Goal: Information Seeking & Learning: Learn about a topic

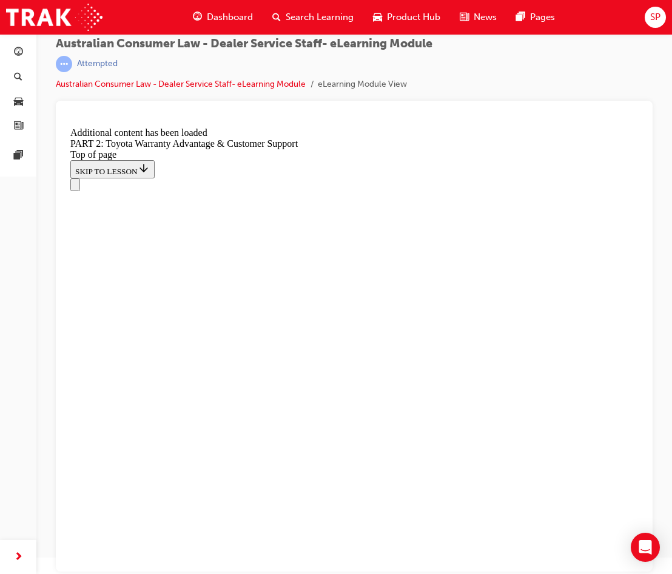
scroll to position [5180, 0]
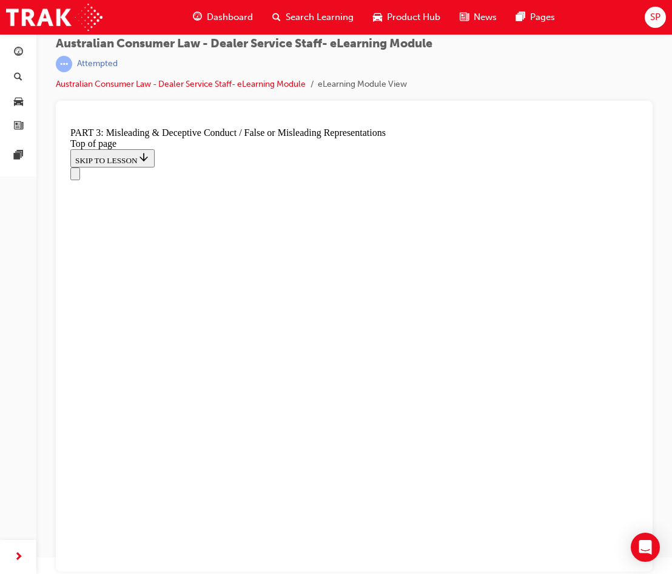
scroll to position [885, 0]
drag, startPoint x: 470, startPoint y: 351, endPoint x: 473, endPoint y: 345, distance: 7.1
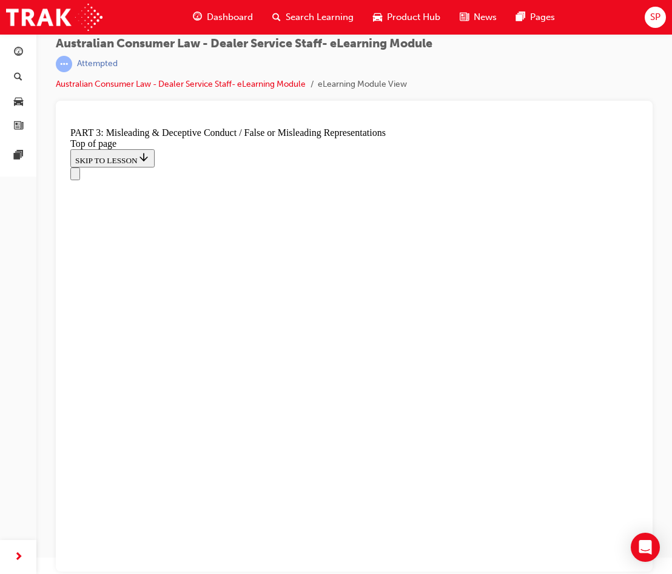
click button "CONTINUE"
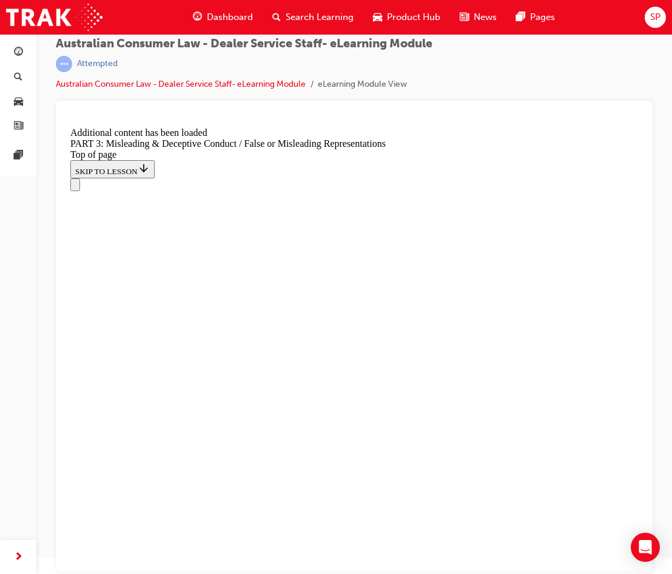
scroll to position [2905, 0]
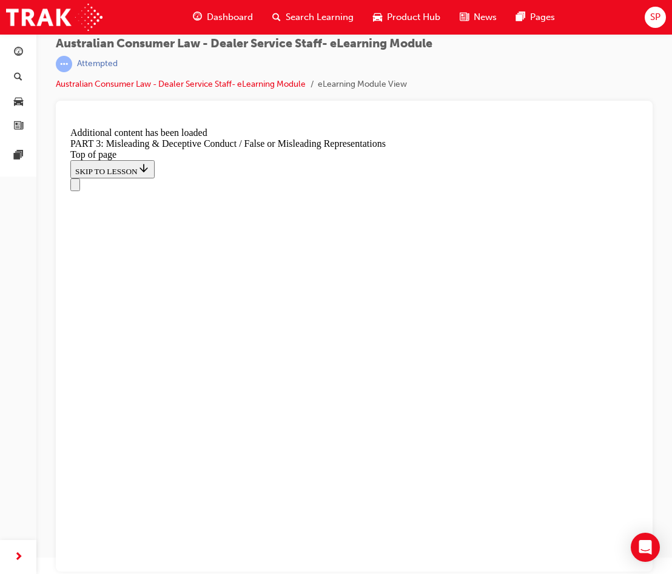
scroll to position [3602, 0]
click button "CONTINUE"
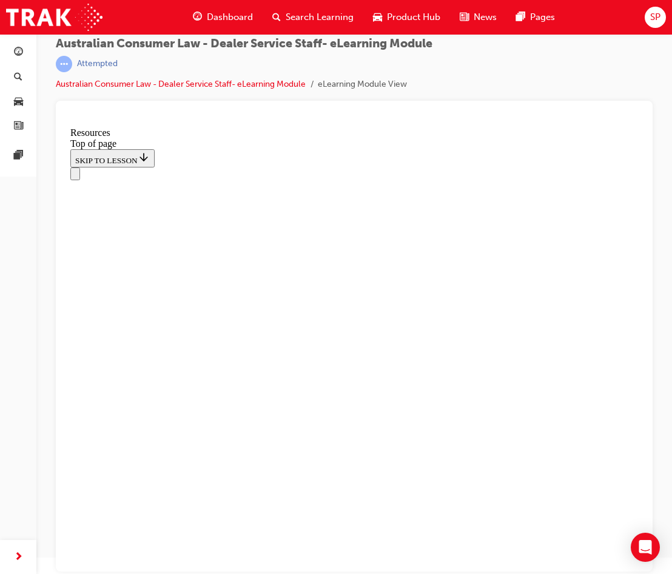
scroll to position [562, 0]
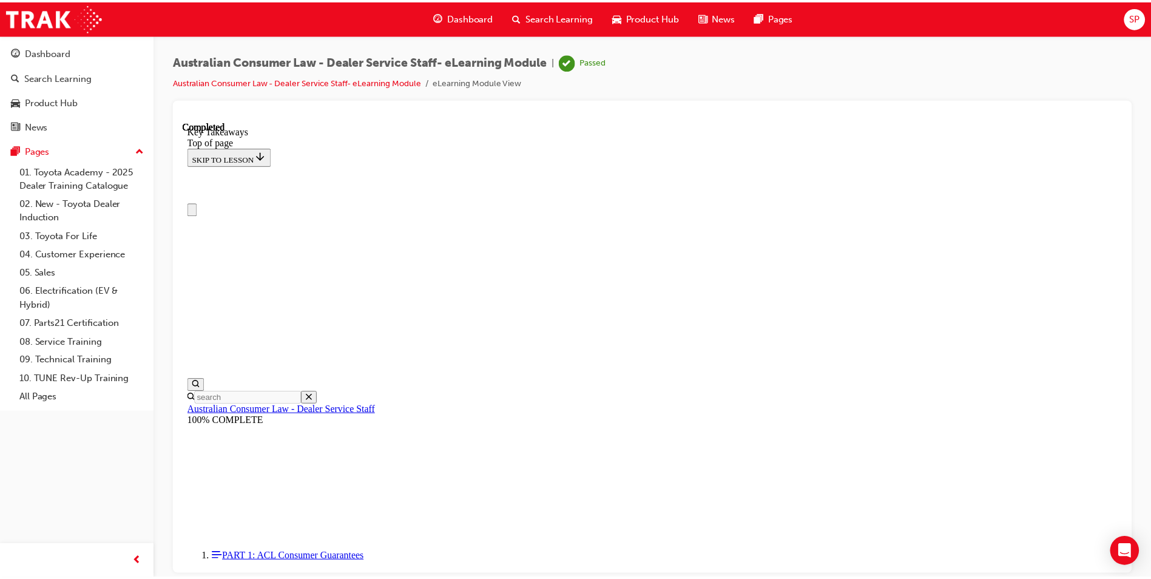
scroll to position [0, 0]
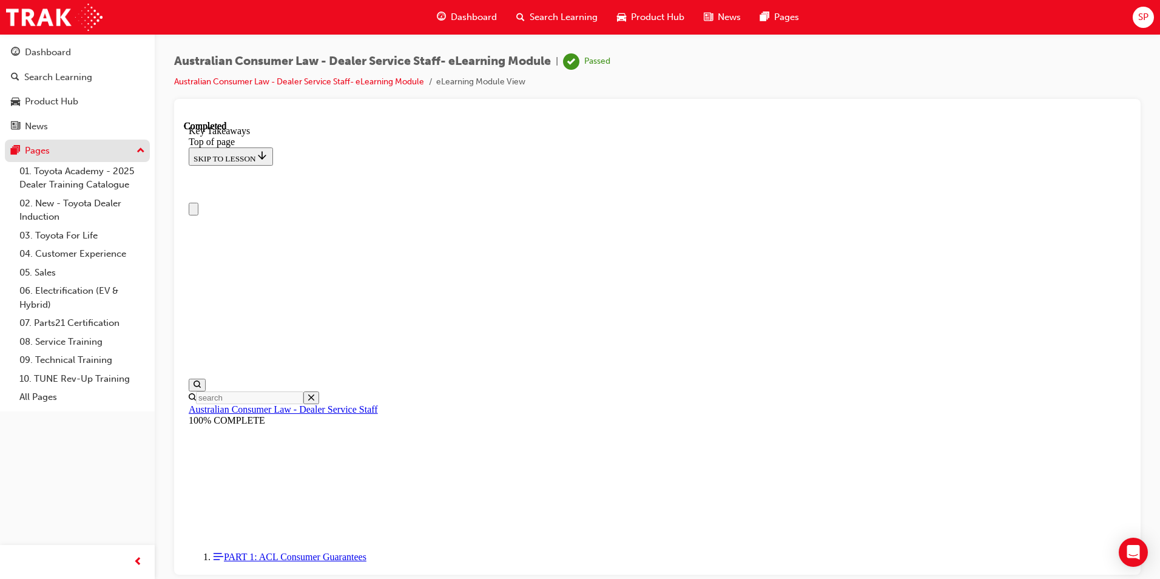
click at [123, 154] on div "Pages" at bounding box center [77, 150] width 133 height 15
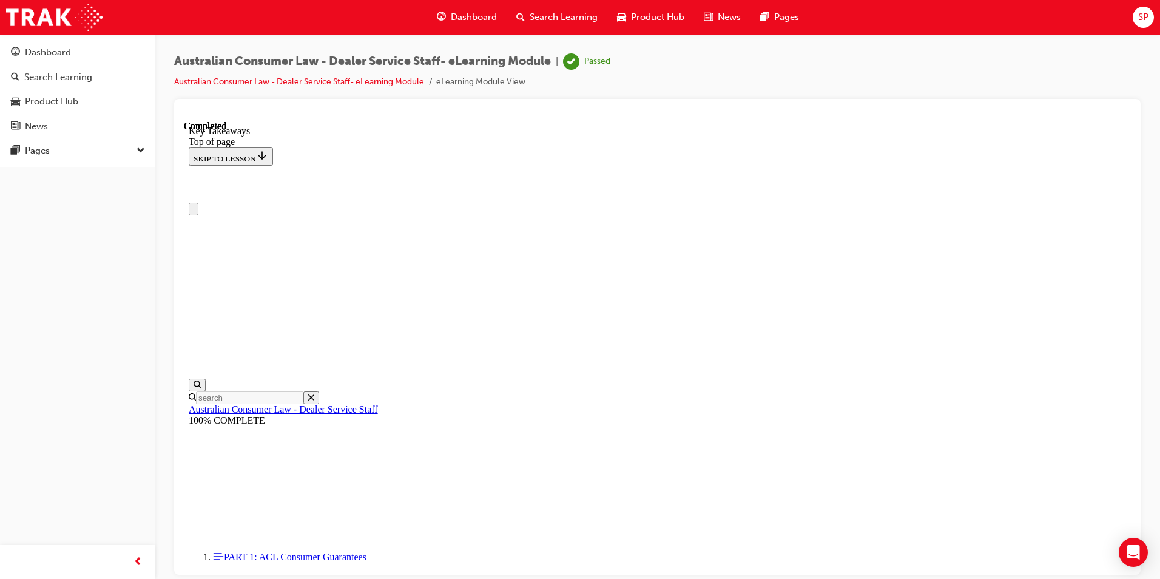
click at [470, 83] on li "eLearning Module View" at bounding box center [480, 82] width 89 height 14
click at [513, 83] on li "eLearning Module View" at bounding box center [480, 82] width 89 height 14
click at [67, 44] on link "Dashboard" at bounding box center [77, 52] width 145 height 22
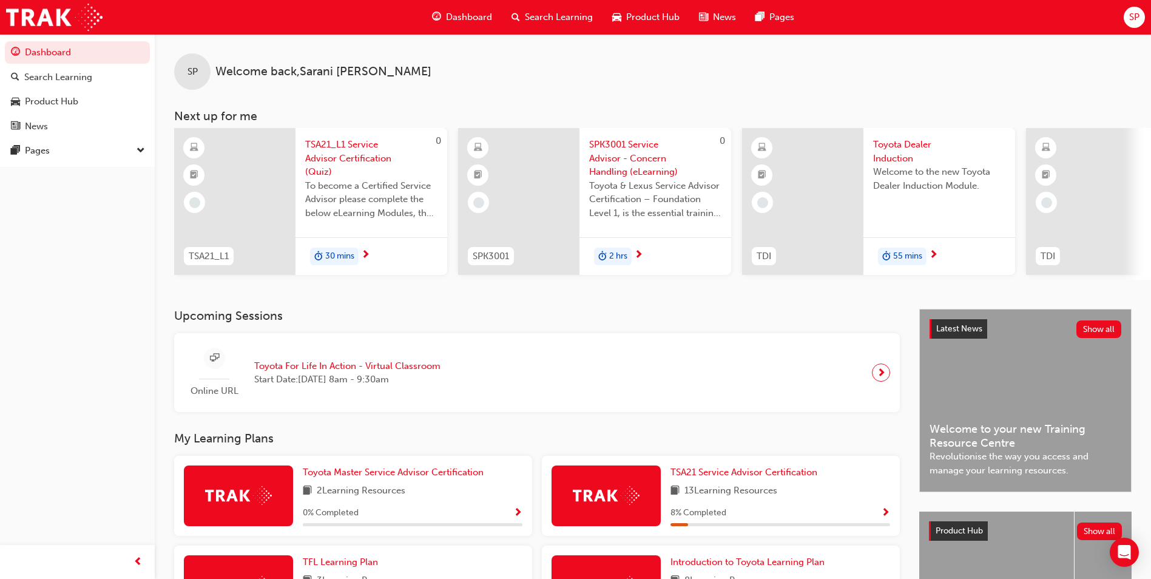
scroll to position [0, 725]
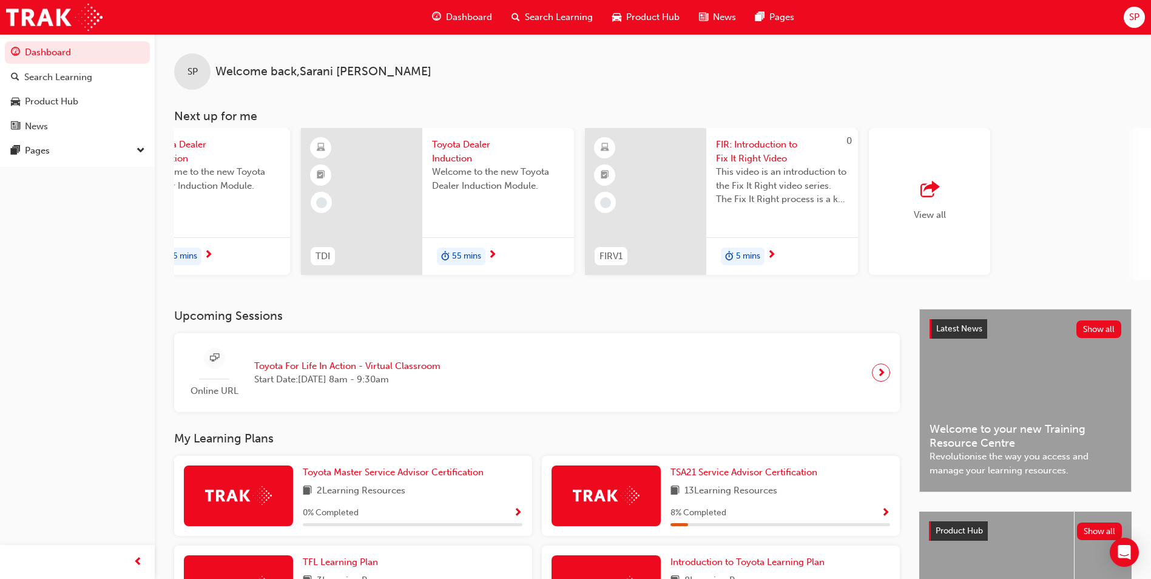
click at [206, 286] on div "SP Welcome back , [PERSON_NAME] Next up for me 0 TSA21_L1 TSA21_L1 Service Advi…" at bounding box center [653, 171] width 997 height 275
click at [199, 277] on div "TDI Toyota Dealer Induction Welcome to the new Toyota Dealer Induction Module. …" at bounding box center [153, 204] width 273 height 152
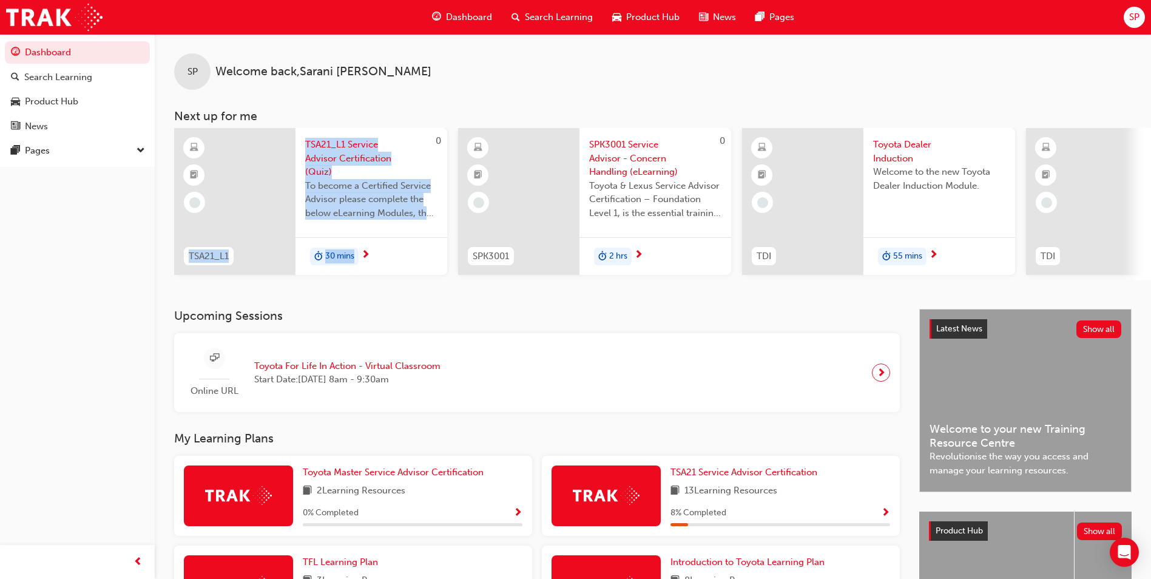
drag, startPoint x: 205, startPoint y: 279, endPoint x: 401, endPoint y: 301, distance: 196.6
click at [399, 301] on div "SP Welcome back , [PERSON_NAME] Next up for me 0 TSA21_L1 TSA21_L1 Service Advi…" at bounding box center [653, 171] width 997 height 275
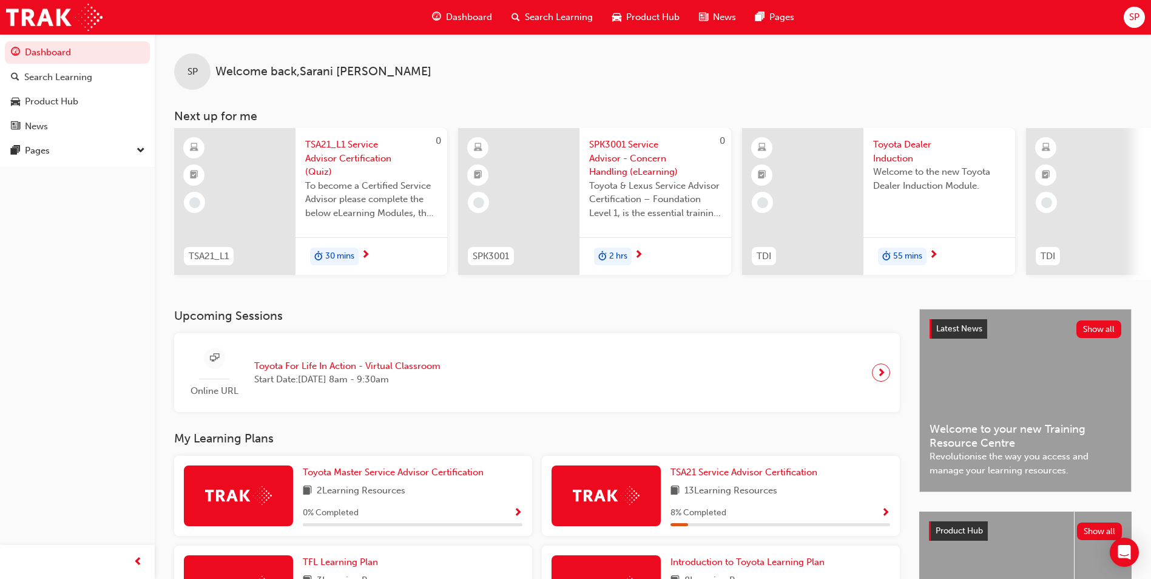
click at [672, 299] on div "SP Welcome back , [PERSON_NAME] Next up for me 0 TSA21_L1 TSA21_L1 Service Advi…" at bounding box center [653, 171] width 997 height 275
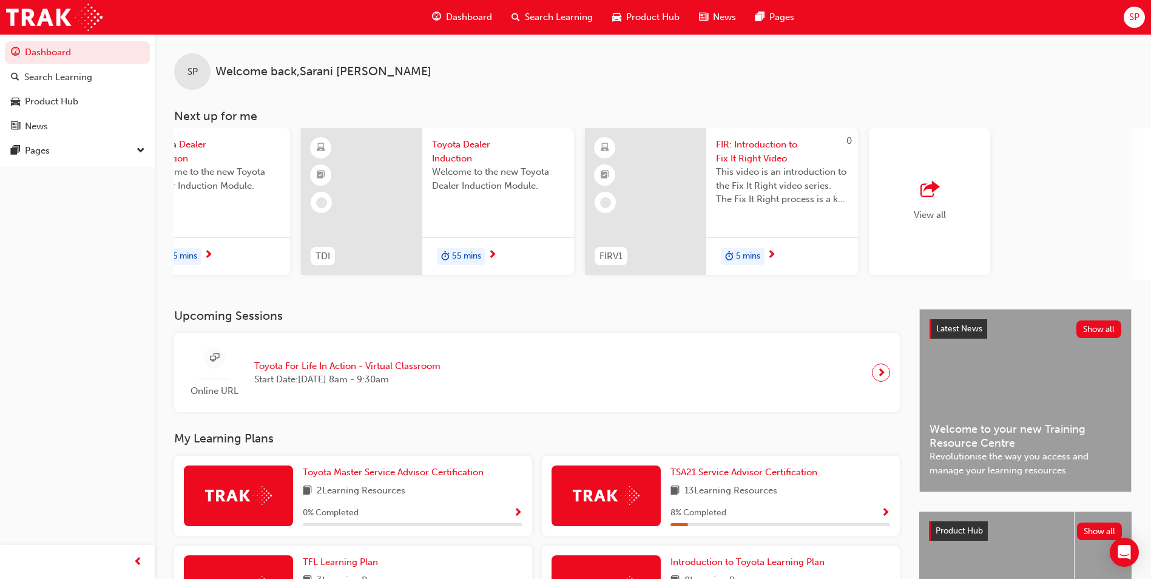
click at [672, 220] on div "View all" at bounding box center [929, 201] width 121 height 147
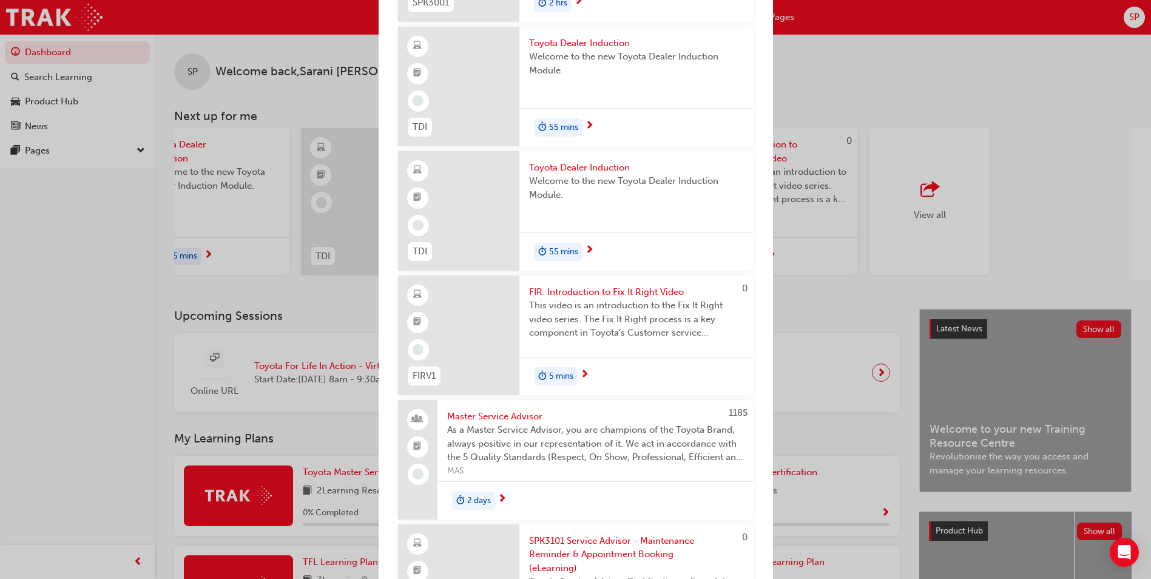
scroll to position [0, 0]
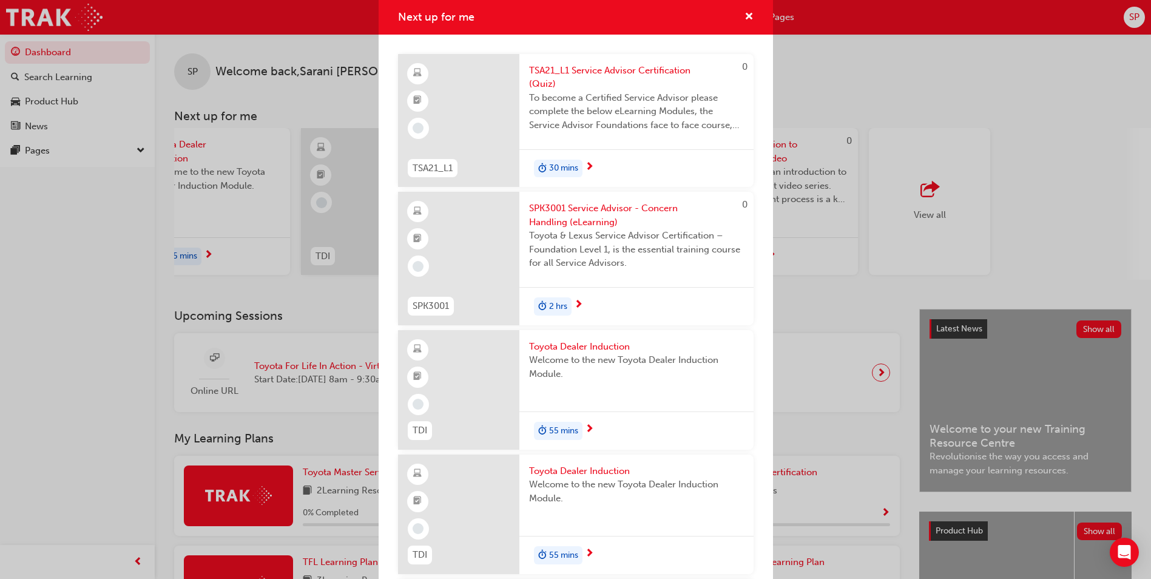
click at [672, 238] on div "Next up for me 0 TSA21_L1 TSA21_L1 Service Advisor Certification (Quiz) To beco…" at bounding box center [575, 289] width 1151 height 579
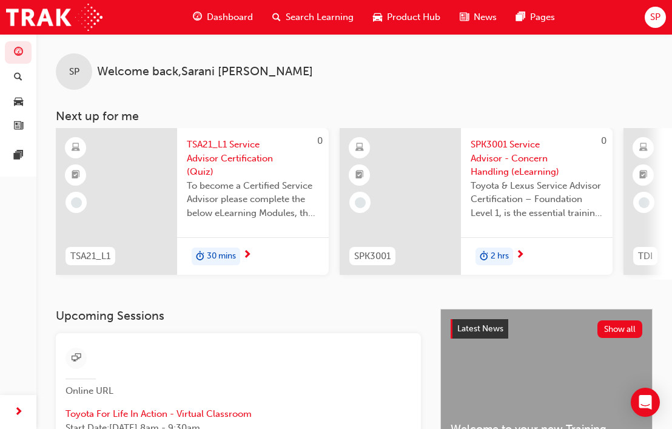
click at [340, 427] on span "Start Date: [DATE] 8am - 9:30am" at bounding box center [239, 428] width 346 height 14
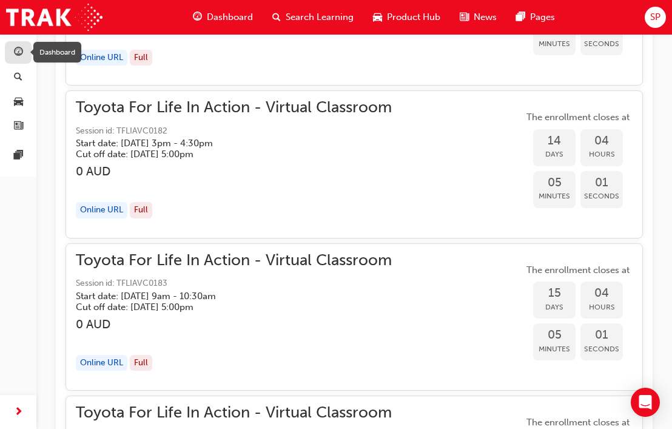
click at [18, 58] on span "guage-icon" at bounding box center [18, 52] width 9 height 11
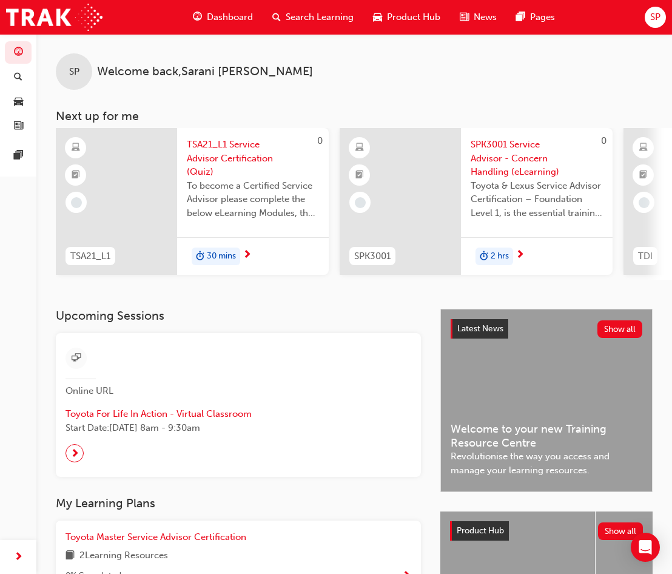
click at [573, 288] on div "SP Welcome back , [PERSON_NAME] Next up for me 0 TSA21_L1 TSA21_L1 Service Advi…" at bounding box center [354, 171] width 636 height 275
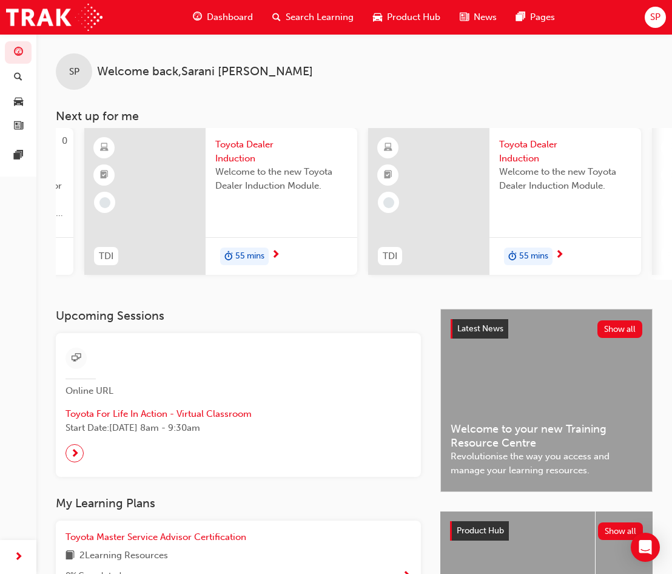
click at [542, 154] on span "Toyota Dealer Induction" at bounding box center [565, 151] width 132 height 27
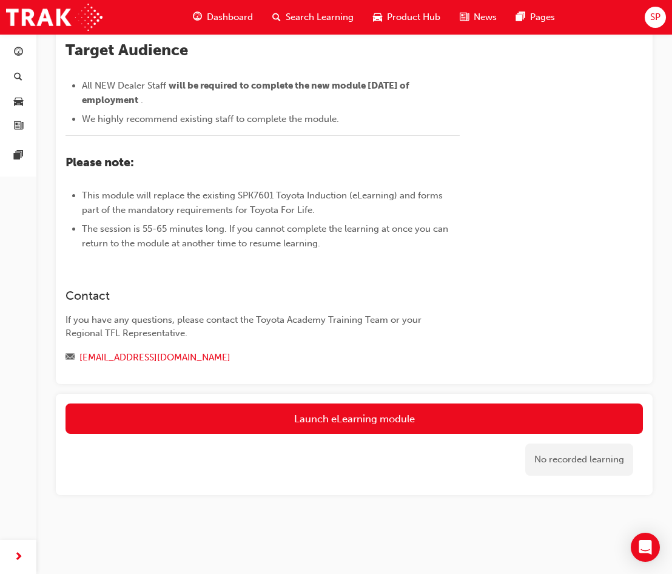
scroll to position [518, 0]
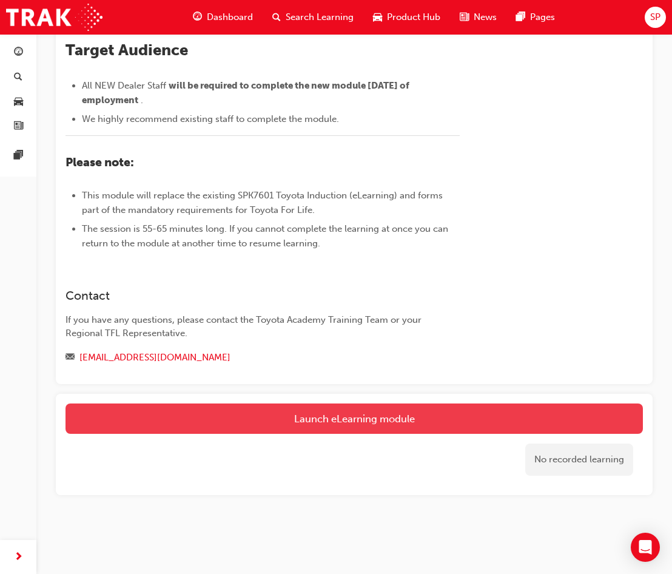
click at [429, 405] on link "Launch eLearning module" at bounding box center [355, 419] width 578 height 30
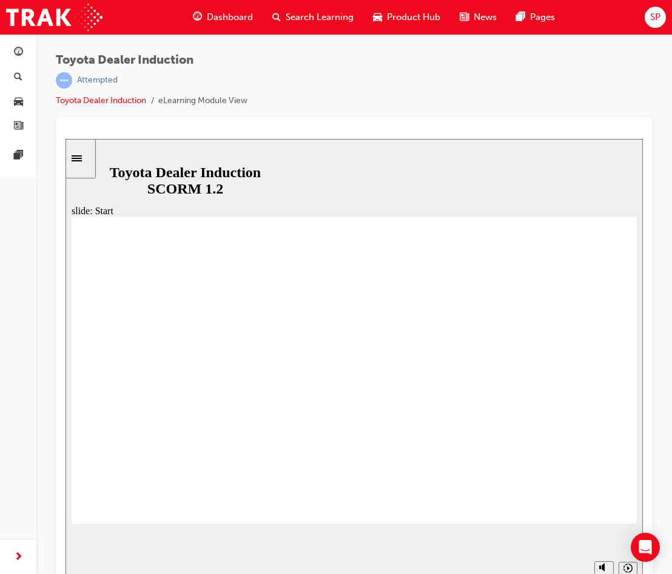
scroll to position [16, 0]
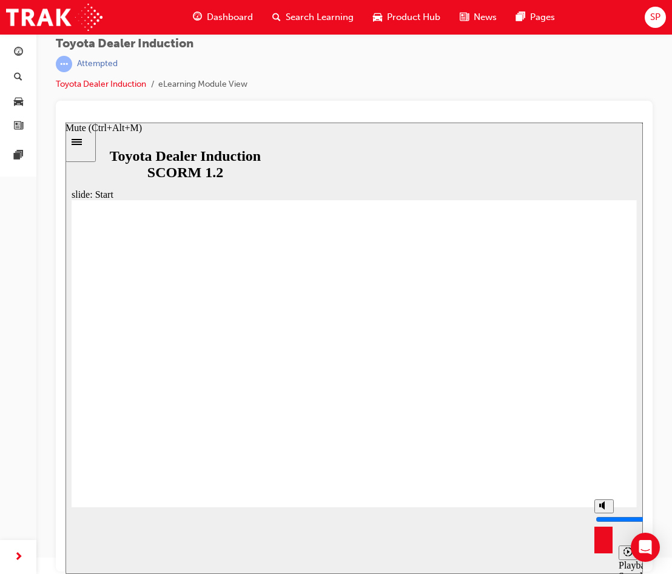
click at [604, 508] on circle "Mute (Ctrl+Alt+M)" at bounding box center [605, 506] width 4 height 4
type input "0"
click at [552, 557] on div "playback controls" at bounding box center [331, 552] width 466 height 13
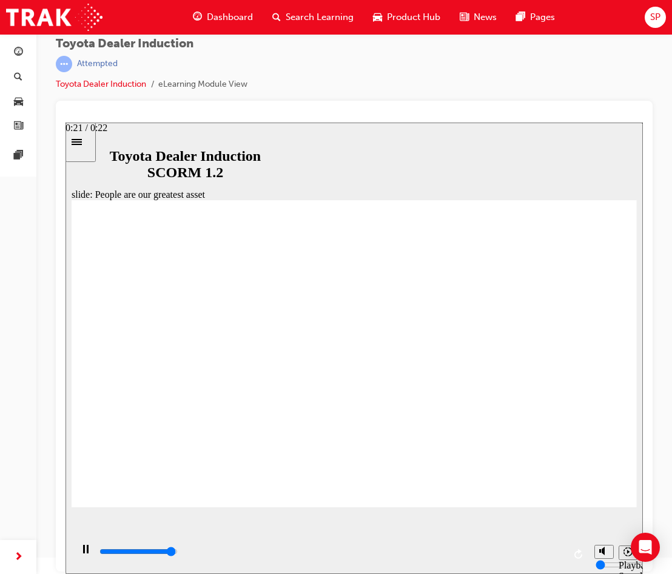
click at [553, 559] on div "playback controls" at bounding box center [331, 552] width 466 height 13
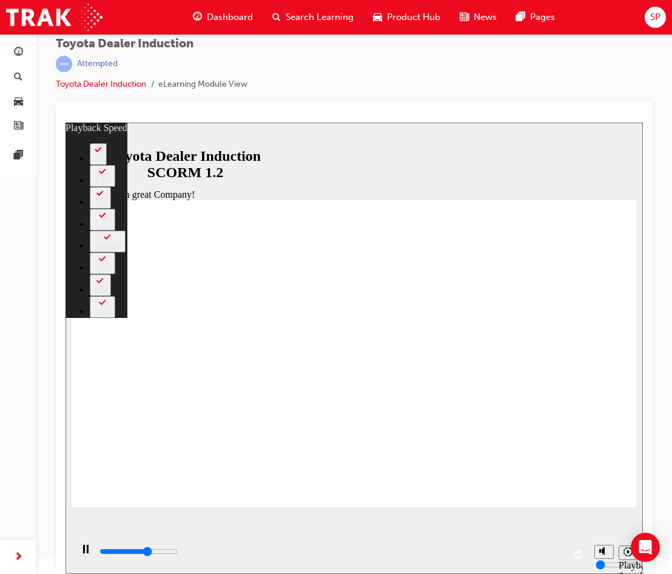
type input "4700"
type input "0"
type input "5000"
type input "0"
type input "5300"
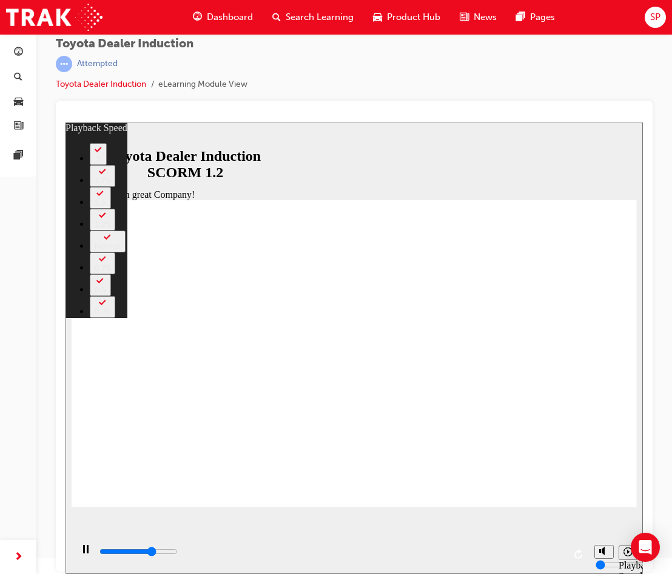
type input "1"
type input "5500"
type input "1"
type input "5800"
type input "1"
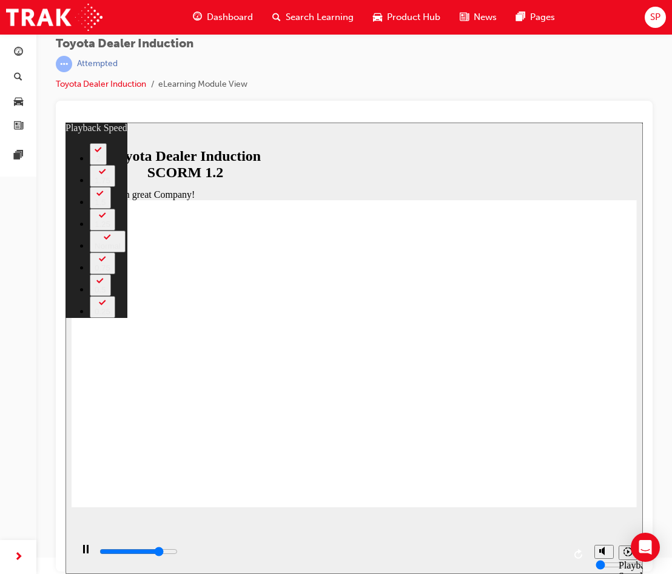
type input "6000"
type input "1"
type input "6300"
type input "2"
type input "6600"
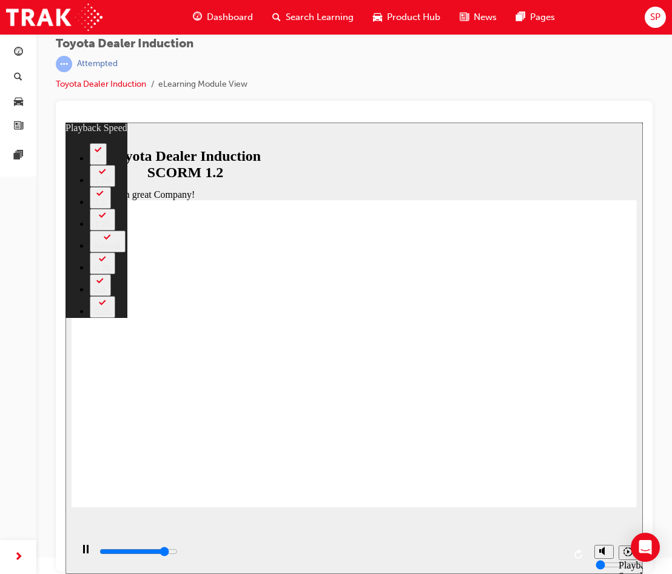
type input "2"
type input "6800"
type input "2"
type input "7100"
type input "2"
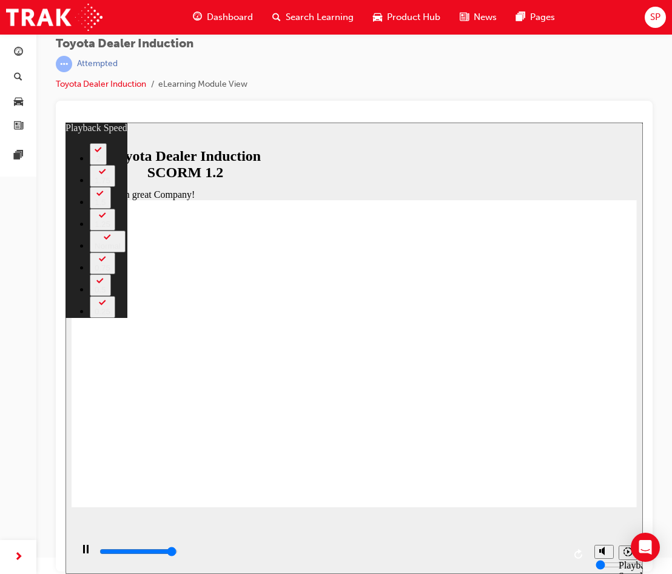
type input "7400"
type input "3"
type input "7500"
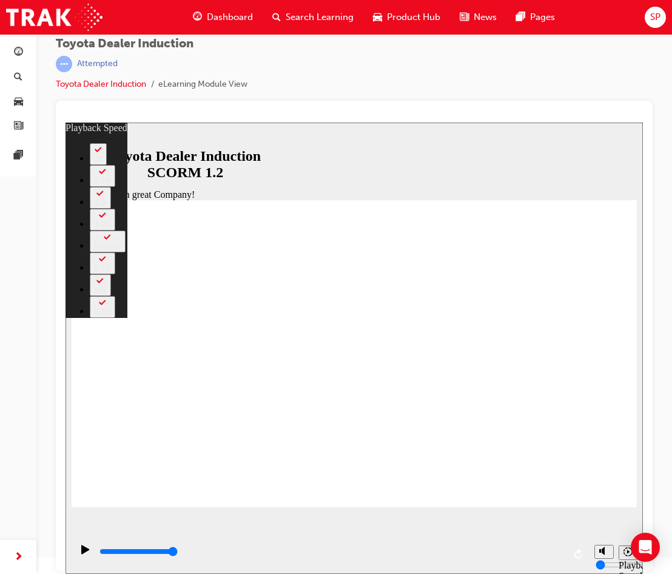
type input "156"
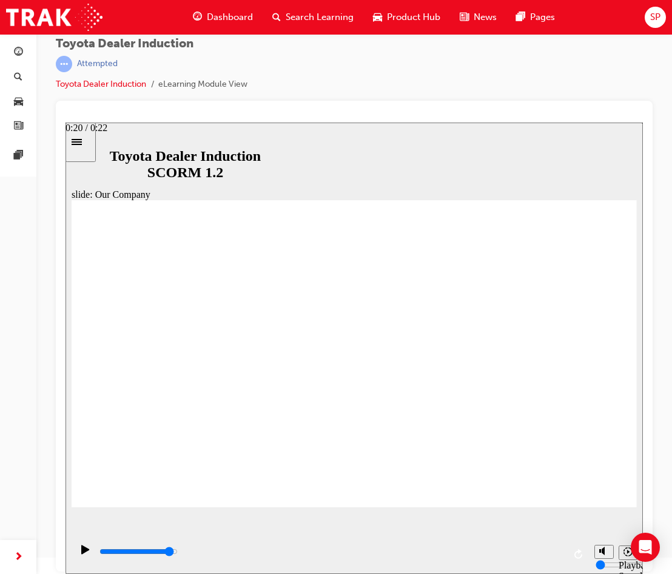
click at [540, 549] on div "playback controls" at bounding box center [331, 552] width 466 height 13
click at [178, 553] on input "slide progress" at bounding box center [139, 552] width 78 height 10
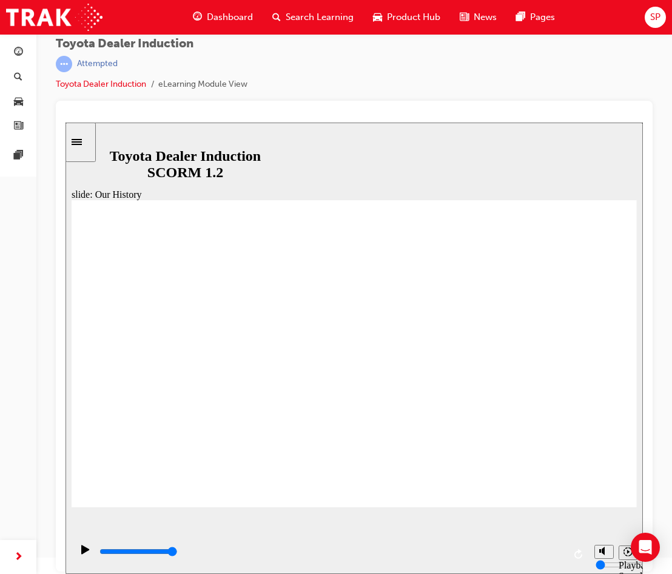
drag, startPoint x: 198, startPoint y: 441, endPoint x: 271, endPoint y: 451, distance: 74.2
drag, startPoint x: 194, startPoint y: 443, endPoint x: 222, endPoint y: 450, distance: 28.9
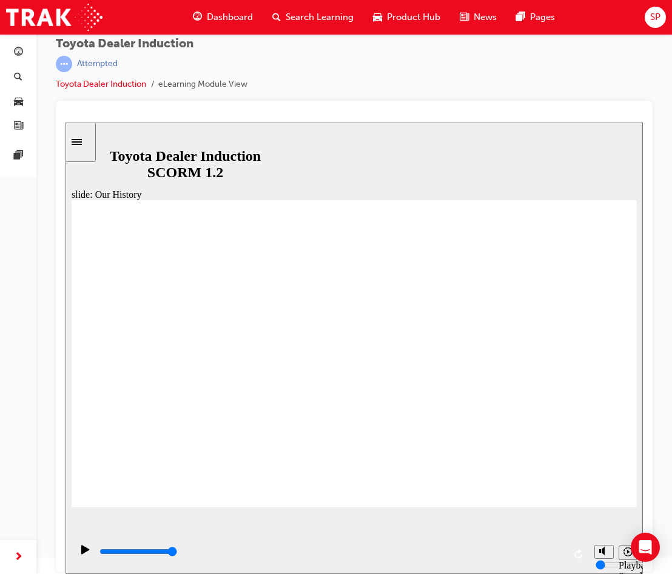
drag, startPoint x: 188, startPoint y: 444, endPoint x: 288, endPoint y: 450, distance: 99.8
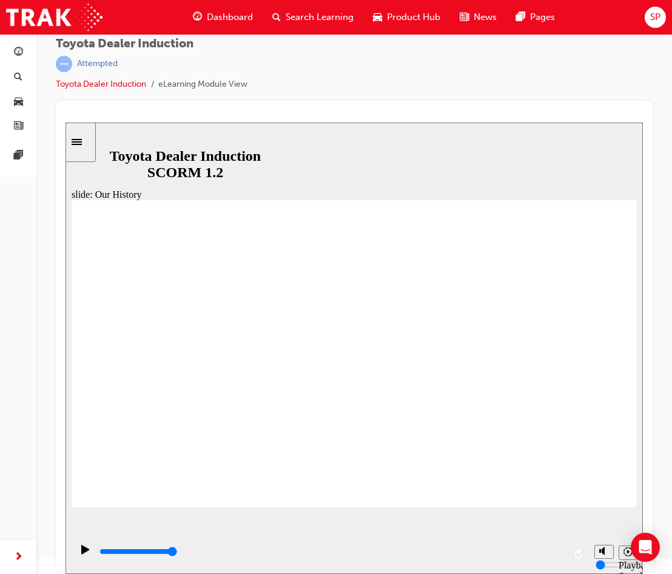
drag, startPoint x: 194, startPoint y: 445, endPoint x: 360, endPoint y: 455, distance: 166.5
drag, startPoint x: 351, startPoint y: 447, endPoint x: 513, endPoint y: 458, distance: 163.1
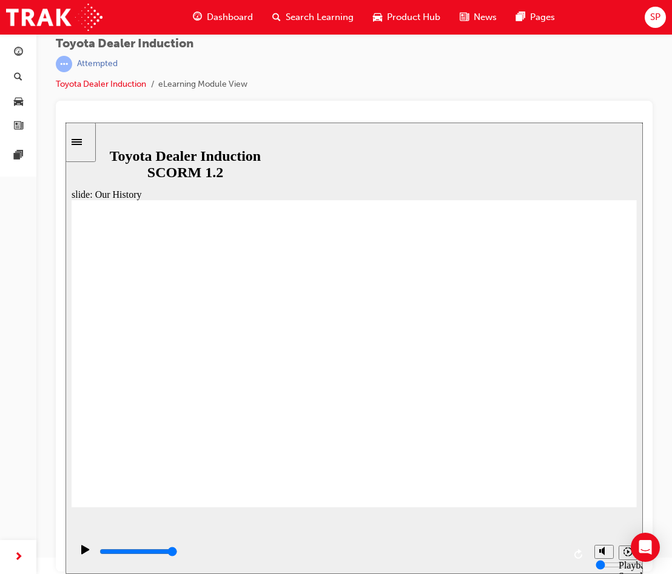
click at [178, 553] on input "slide progress" at bounding box center [139, 552] width 78 height 10
click at [526, 559] on div "playback controls" at bounding box center [331, 552] width 466 height 13
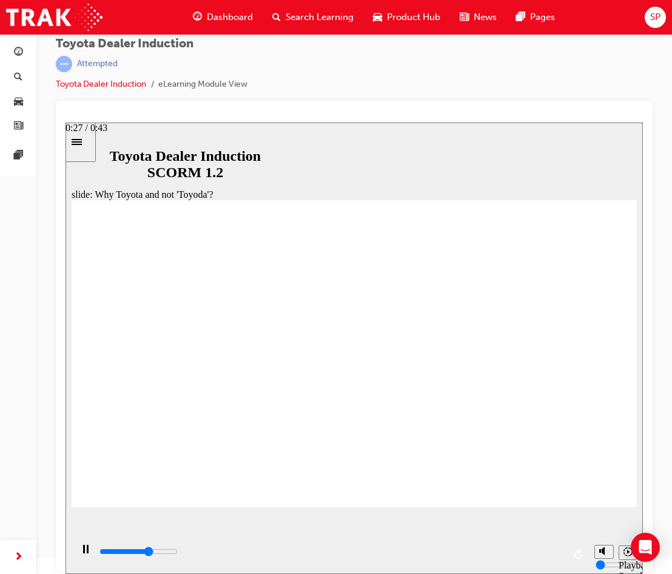
click at [398, 558] on div "playback controls" at bounding box center [331, 552] width 466 height 13
click at [516, 546] on div "playback controls" at bounding box center [331, 555] width 466 height 18
click at [409, 550] on div "playback controls" at bounding box center [331, 552] width 466 height 13
click at [557, 558] on div "playback controls" at bounding box center [331, 552] width 466 height 13
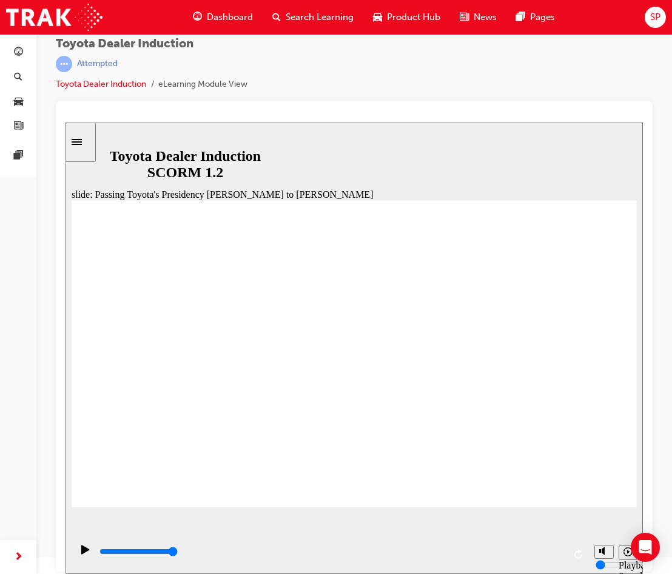
type input "5000"
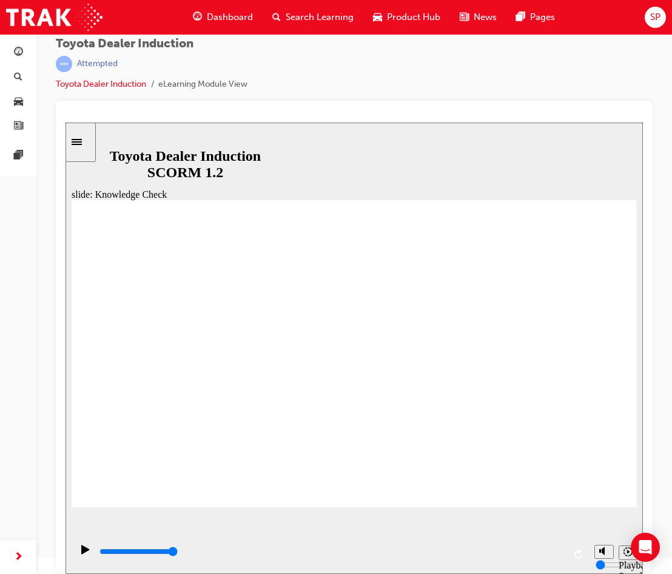
radio input "true"
type input "5000"
radio input "true"
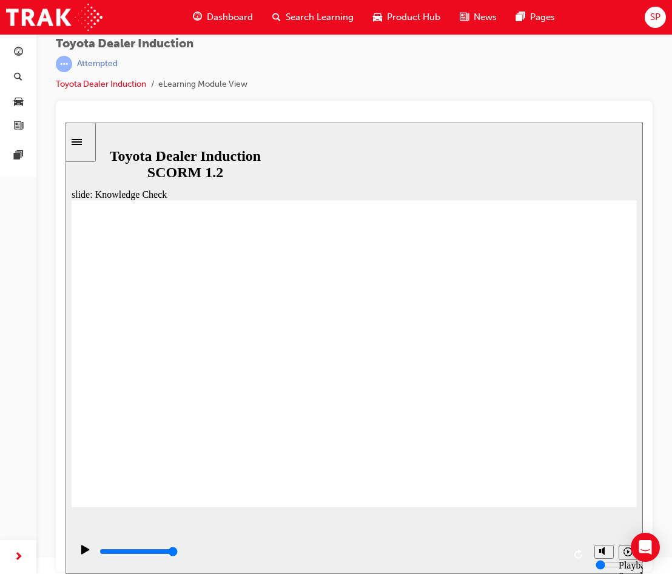
type input "4700"
radio input "true"
drag, startPoint x: 577, startPoint y: 469, endPoint x: 584, endPoint y: 478, distance: 11.7
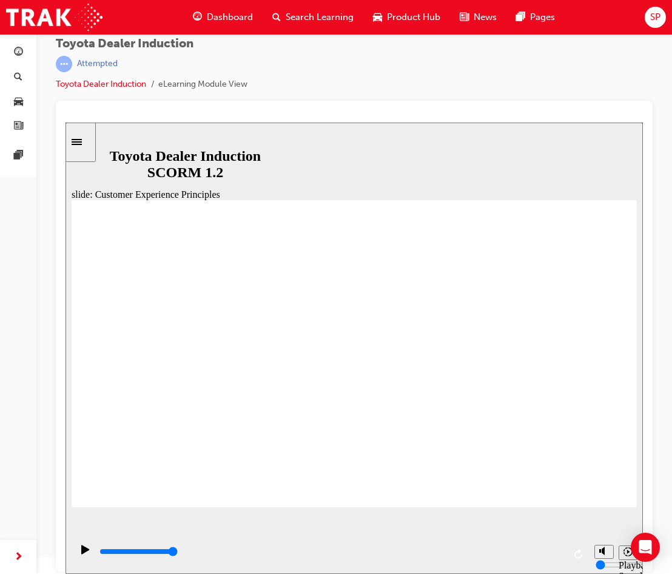
click at [533, 559] on div "playback controls" at bounding box center [331, 552] width 466 height 13
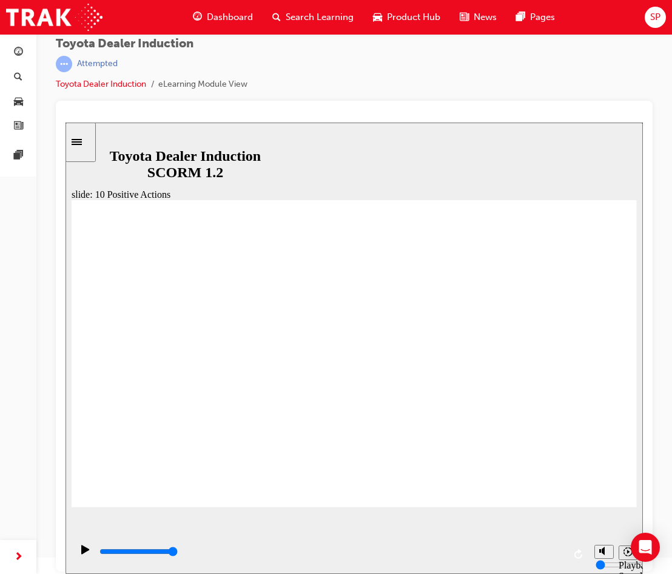
drag, startPoint x: 581, startPoint y: 469, endPoint x: 580, endPoint y: 478, distance: 9.2
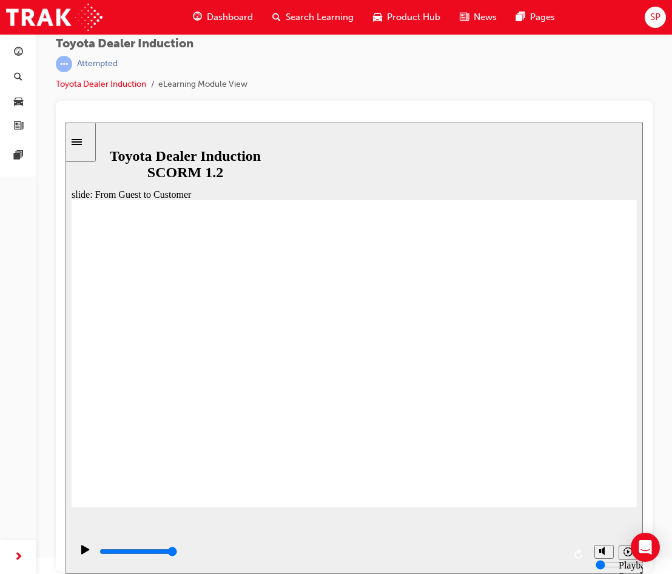
drag, startPoint x: 478, startPoint y: 302, endPoint x: 436, endPoint y: 359, distance: 71.1
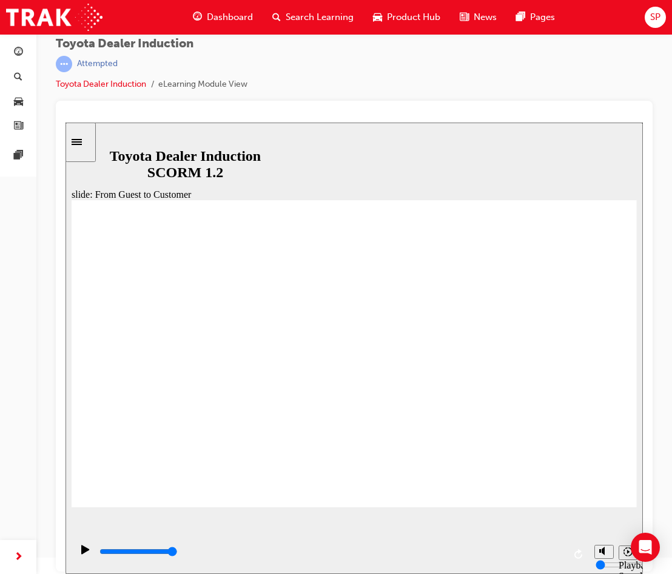
drag, startPoint x: 565, startPoint y: 305, endPoint x: 552, endPoint y: 342, distance: 39.4
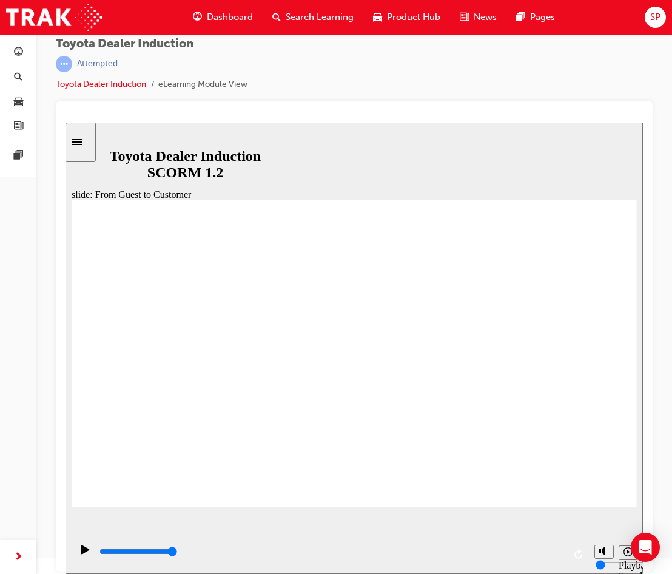
drag, startPoint x: 415, startPoint y: 425, endPoint x: 250, endPoint y: 406, distance: 165.6
drag, startPoint x: 598, startPoint y: 518, endPoint x: 592, endPoint y: 512, distance: 8.6
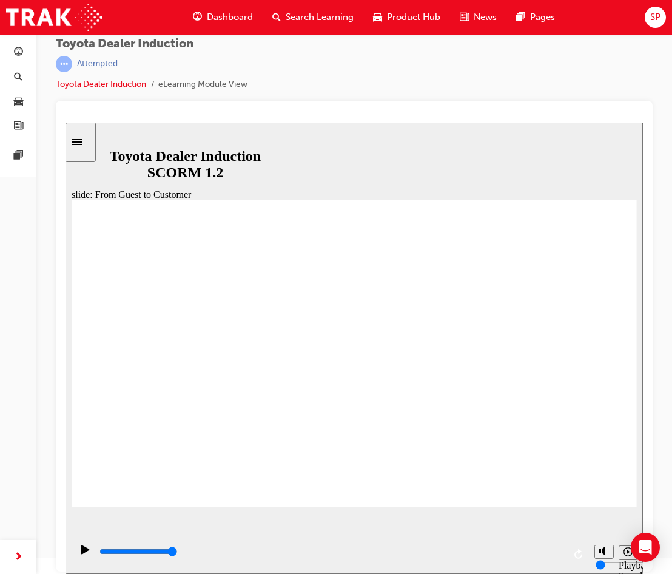
click at [597, 518] on div "slide: From Guest to Customer THE HI STORY ❮ GUEST ❮ CUSTOMER  Rectangle 3 Due…" at bounding box center [355, 349] width 578 height 452
drag, startPoint x: 450, startPoint y: 393, endPoint x: 487, endPoint y: 399, distance: 37.5
click at [81, 555] on icon "Play (Ctrl+Alt+P)" at bounding box center [85, 550] width 8 height 10
click at [83, 550] on icon "Play (Ctrl+Alt+P)" at bounding box center [85, 550] width 8 height 10
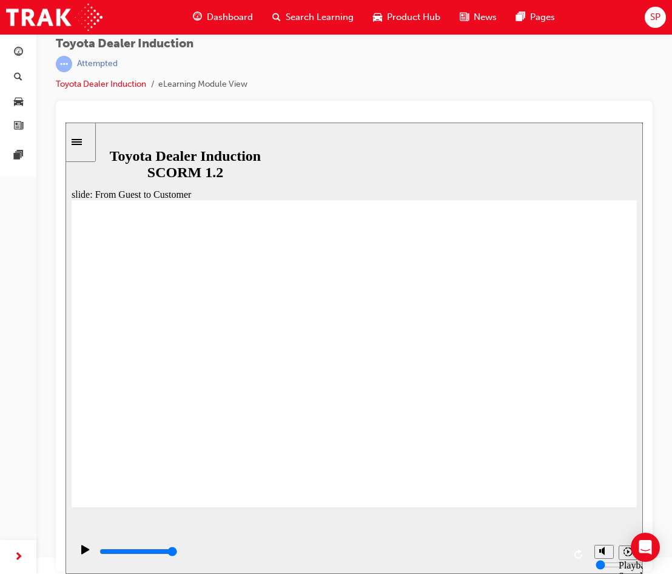
click at [563, 557] on div "playback controls" at bounding box center [331, 552] width 466 height 13
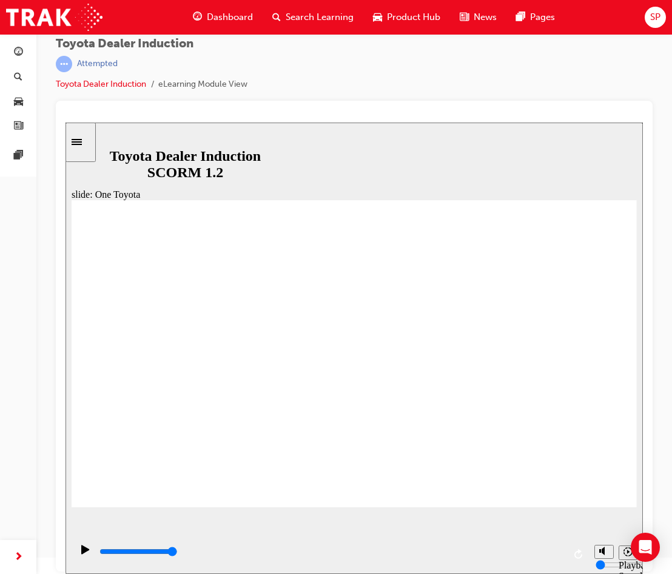
click at [268, 547] on div "playback controls" at bounding box center [331, 555] width 466 height 18
click at [402, 557] on div "playback controls" at bounding box center [331, 552] width 466 height 13
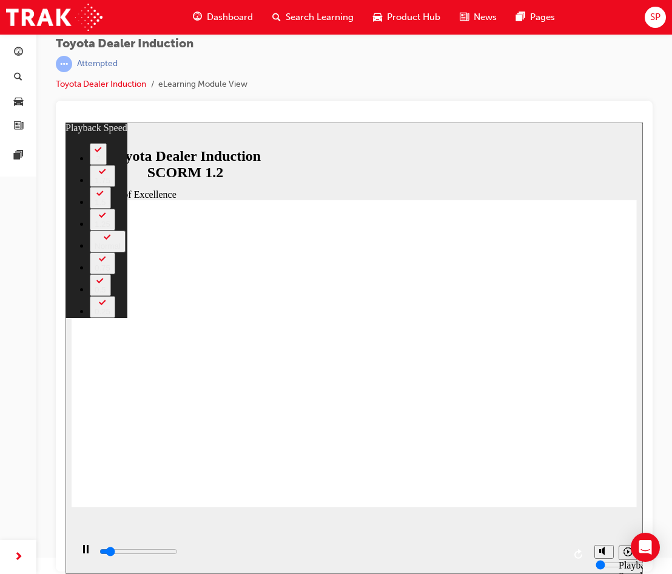
type input "1400"
type input "0"
type input "1700"
type input "0"
type input "1900"
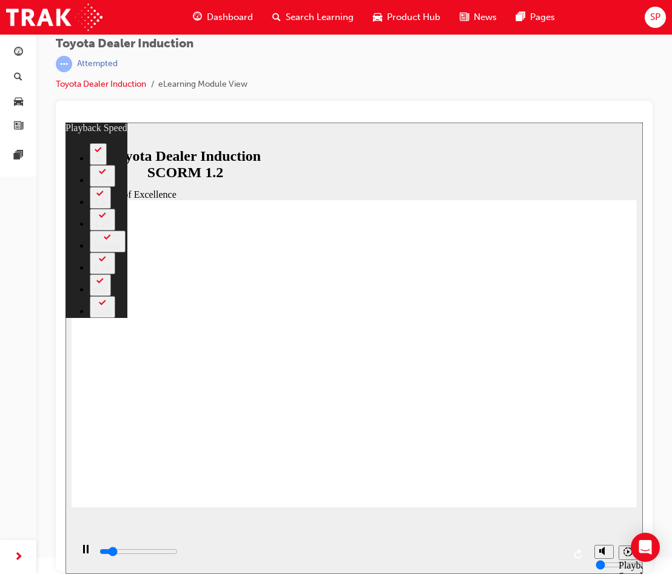
type input "1"
type input "2200"
type input "1"
type input "2500"
type input "1"
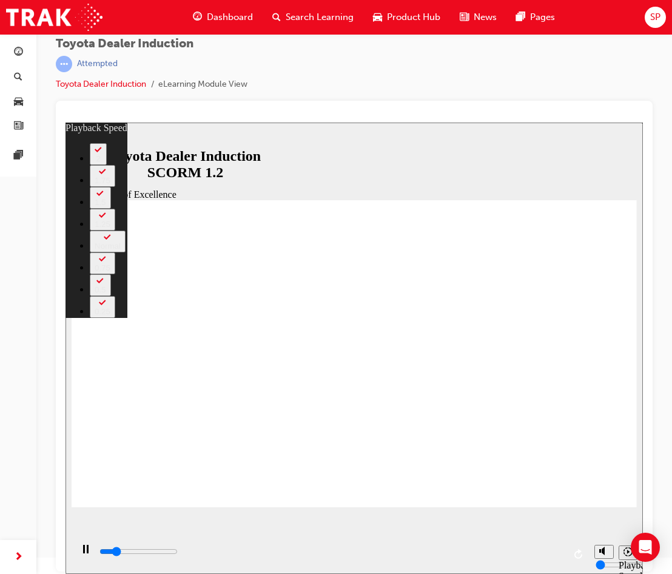
type input "2700"
type input "1"
type input "3000"
type input "2"
type input "3300"
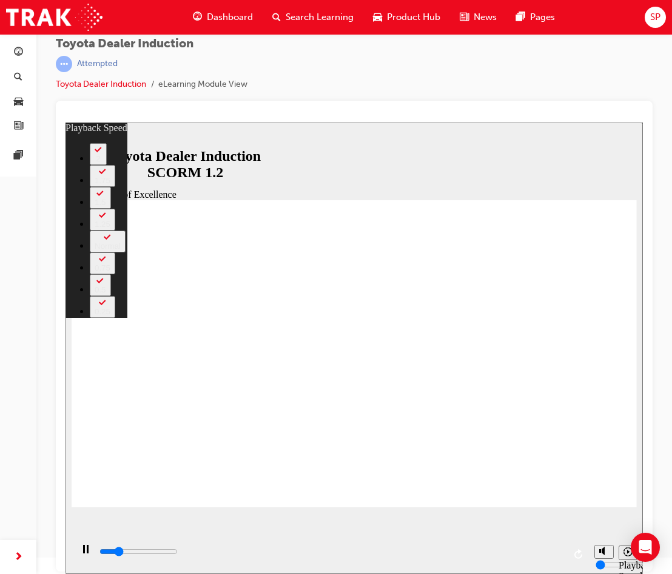
type input "2"
type input "3500"
type input "2"
type input "3800"
type input "2"
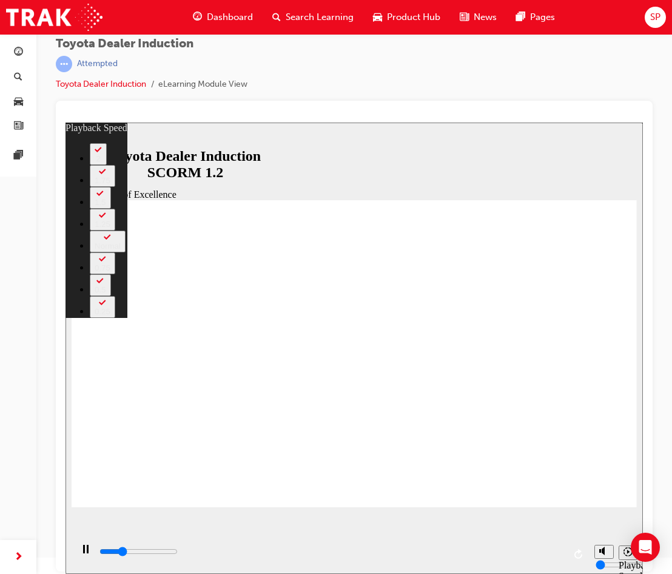
type input "4100"
type input "3"
type input "4300"
type input "3"
type input "4400"
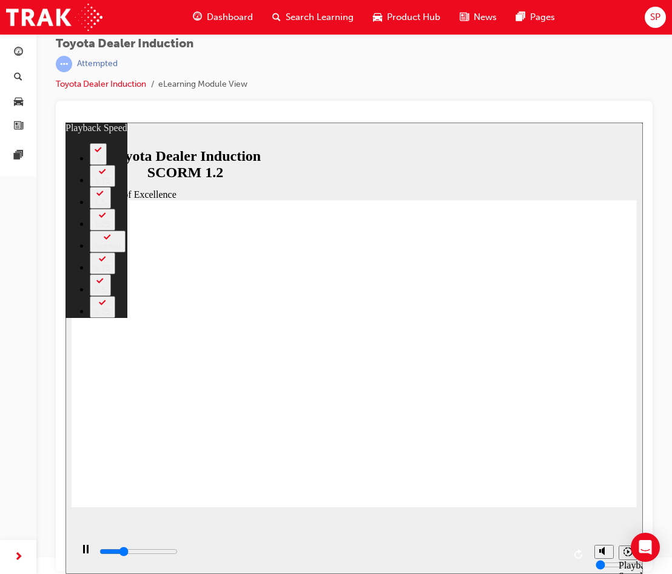
type input "3"
type input "4600"
type input "3"
type input "4900"
type input "3"
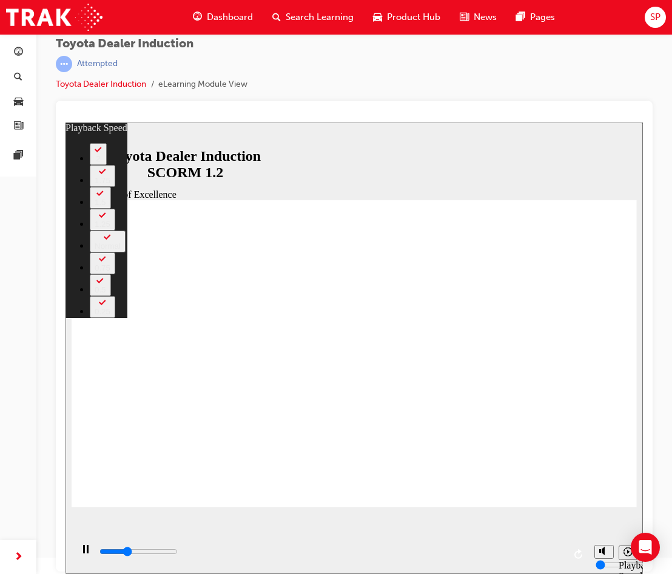
type input "5100"
type input "4"
type input "5400"
type input "4"
type input "5700"
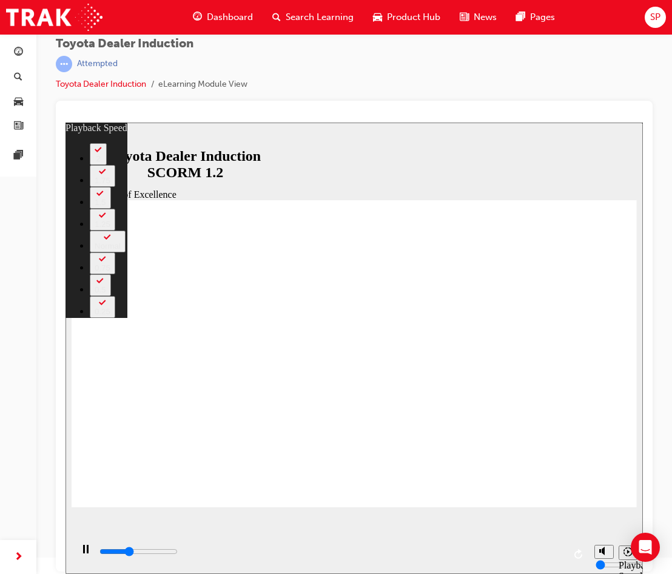
type input "4"
type input "5900"
type input "5"
type input "5900"
type input "5"
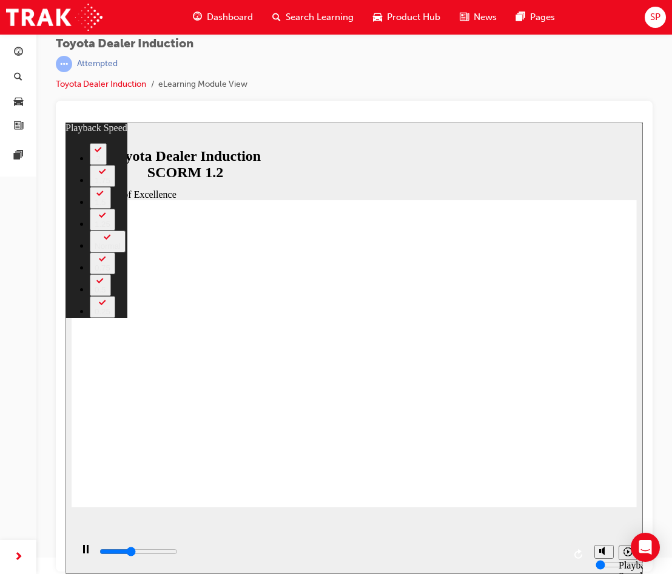
type input "6100"
type input "5"
type input "6200"
type input "5"
type input "6400"
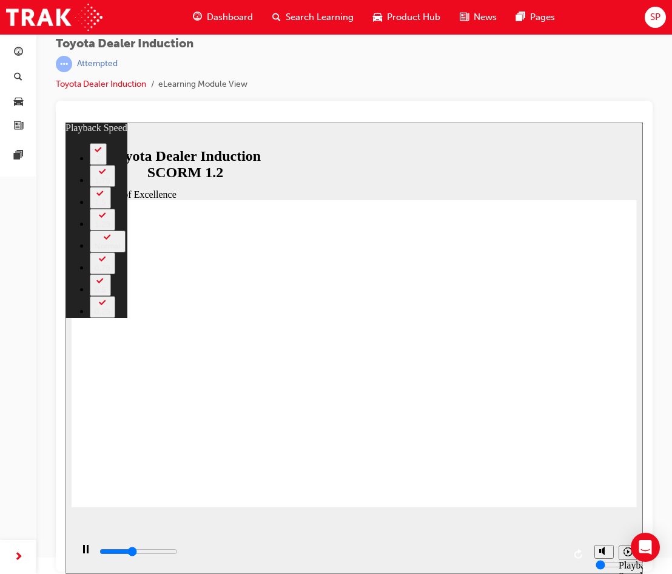
type input "5"
type input "6500"
type input "5"
type input "6700"
type input "5"
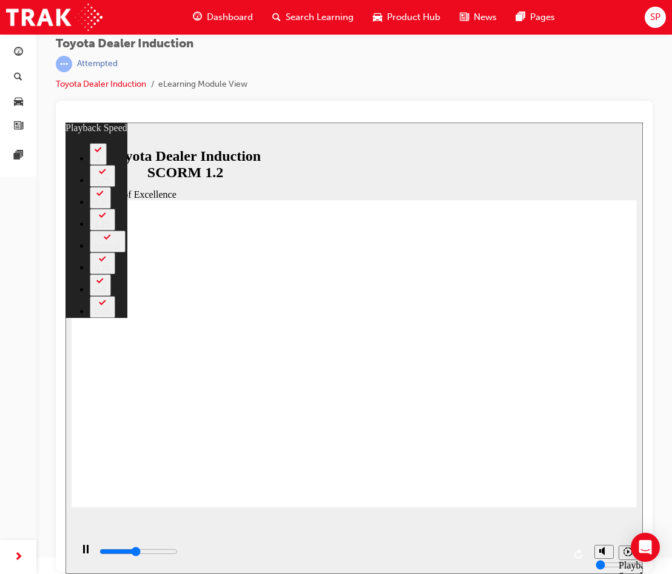
type input "7000"
type input "6"
type input "7200"
type input "6"
type input "7200"
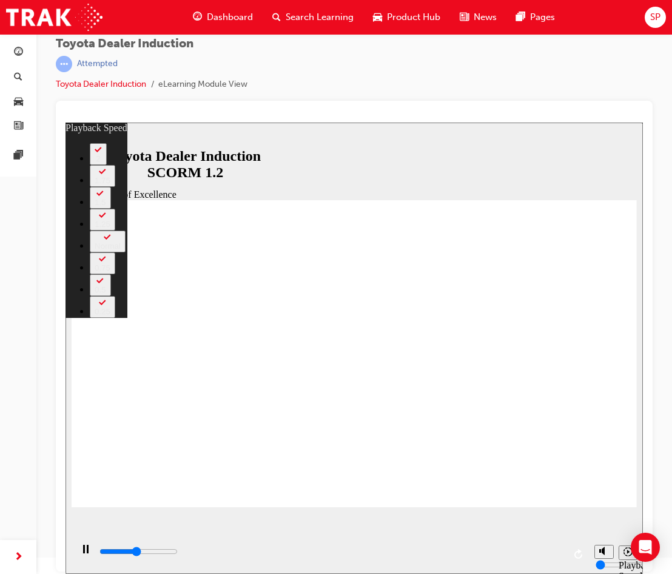
type input "6"
type input "7500"
type input "6"
type input "7800"
type input "6"
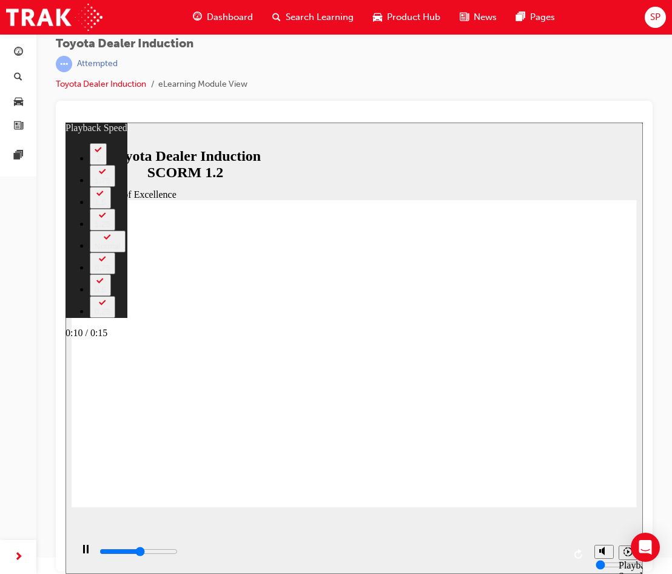
type input "8000"
type input "7"
type input "8300"
type input "7"
click at [461, 556] on div "playback controls" at bounding box center [331, 552] width 466 height 13
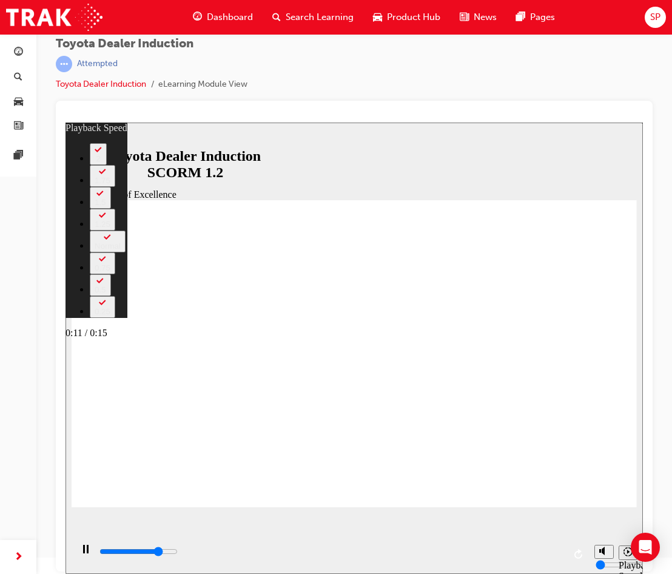
type input "12100"
type input "7"
type input "12300"
type input "7"
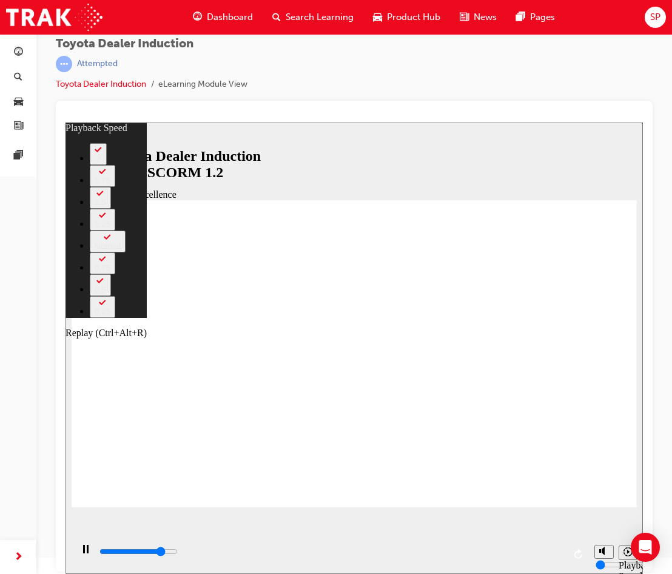
type input "12600"
type input "8"
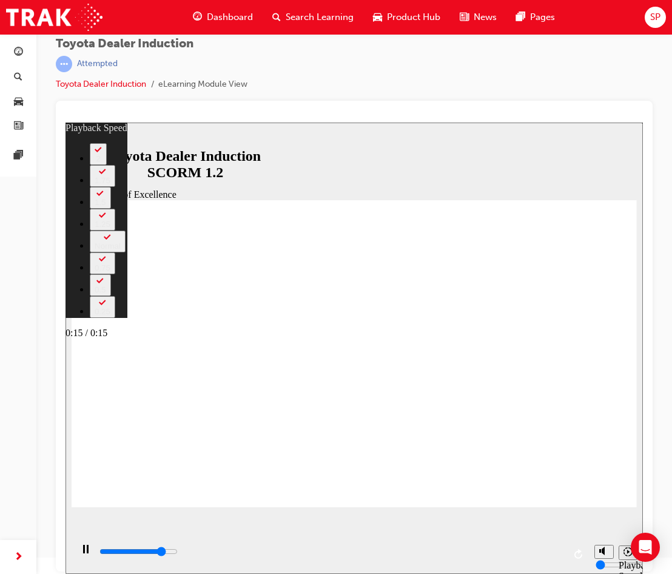
type input "12900"
type input "8"
click at [178, 554] on input "slide progress" at bounding box center [139, 552] width 78 height 10
type input "15300"
type input "8"
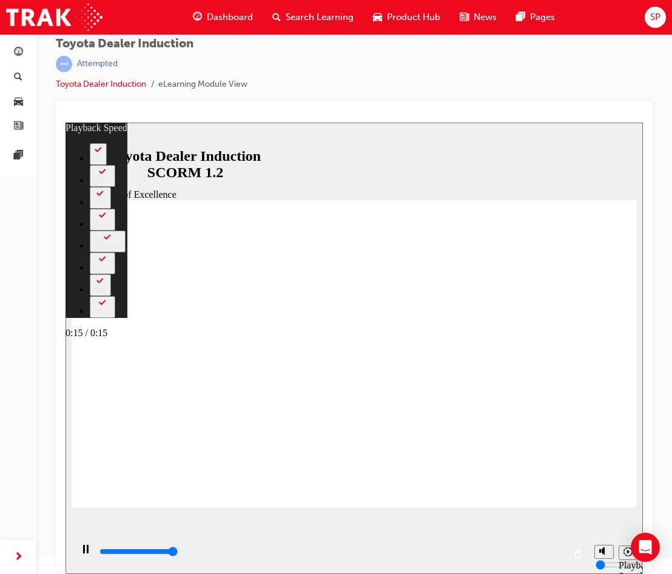
type input "15300"
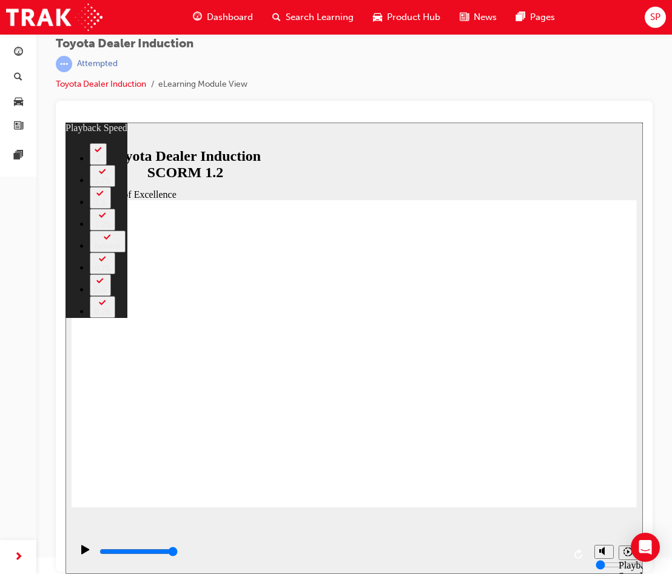
type input "248"
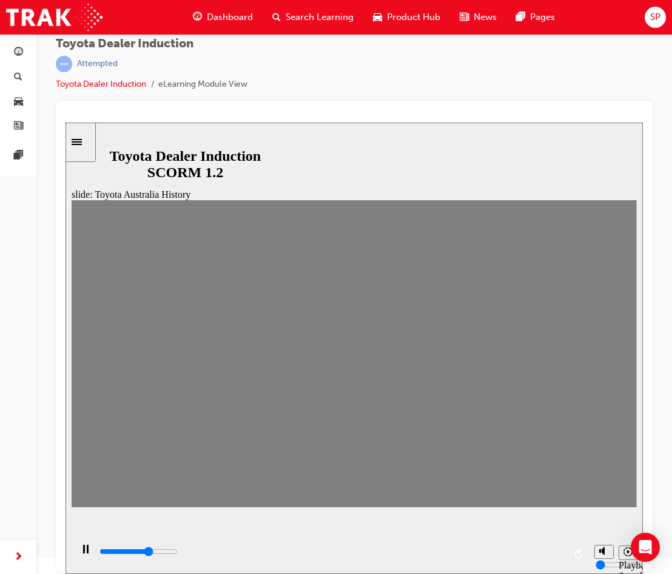
drag, startPoint x: 87, startPoint y: 360, endPoint x: 118, endPoint y: 365, distance: 31.8
drag, startPoint x: 119, startPoint y: 365, endPoint x: 139, endPoint y: 368, distance: 20.4
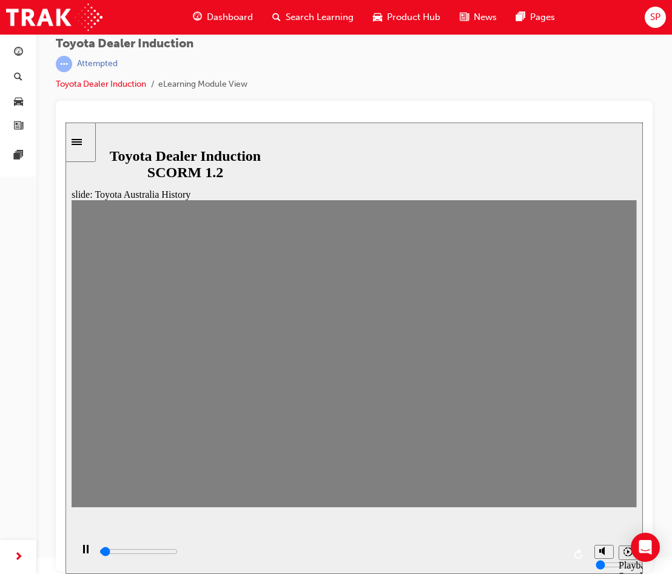
drag, startPoint x: 143, startPoint y: 364, endPoint x: 167, endPoint y: 366, distance: 23.8
drag, startPoint x: 171, startPoint y: 362, endPoint x: 624, endPoint y: 398, distance: 454.2
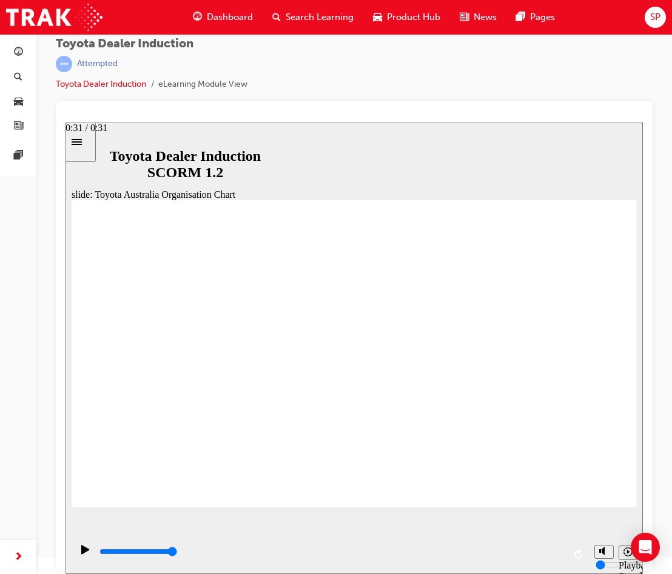
click at [178, 555] on input "slide progress" at bounding box center [139, 552] width 78 height 10
type input "4100"
radio input "true"
type input "5000"
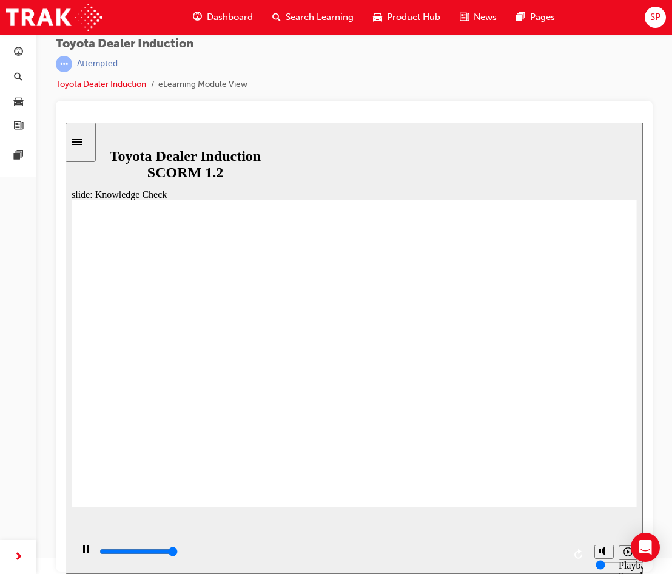
radio input "false"
radio input "true"
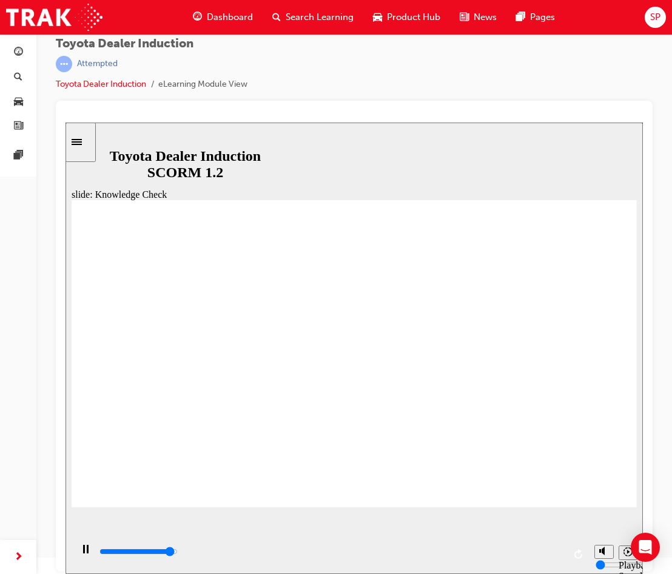
type input "4900"
radio input "true"
type input "1600"
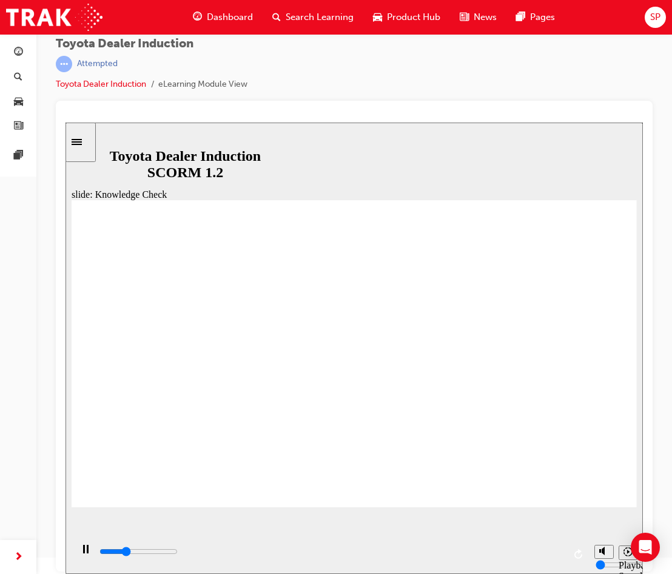
radio input "true"
type input "5000"
radio input "true"
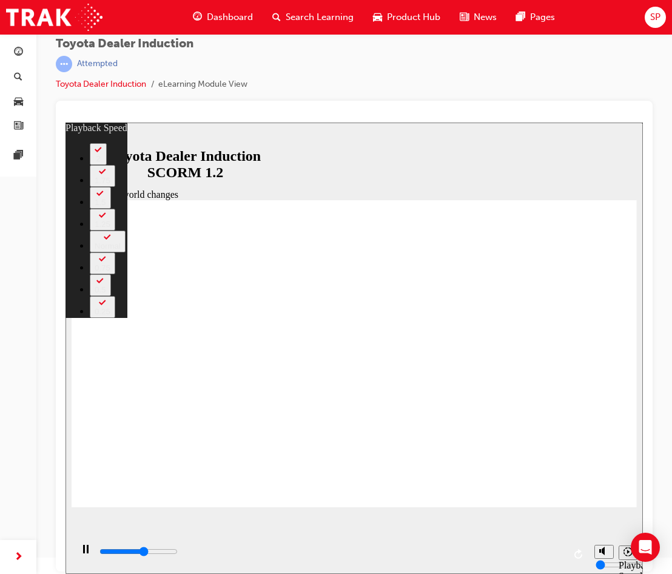
type input "5300"
type input "0"
type input "5500"
type input "0"
type input "5800"
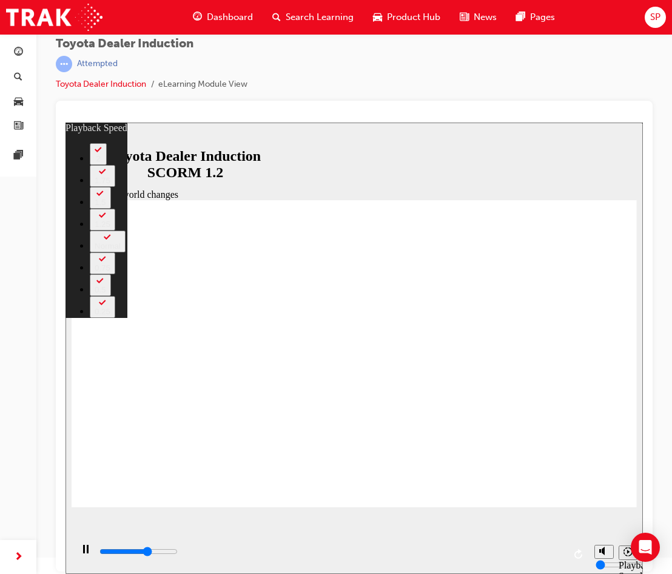
type input "1"
type input "6100"
type input "1"
type input "6300"
type input "1"
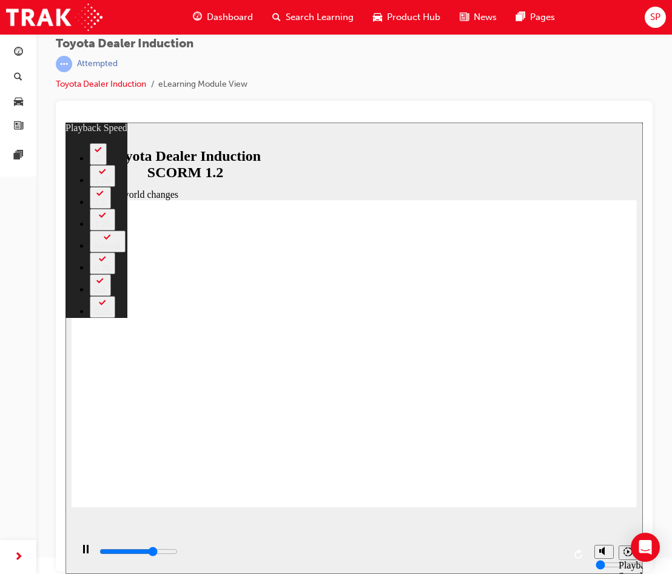
type input "6600"
type input "1"
type input "6900"
type input "2"
type input "7100"
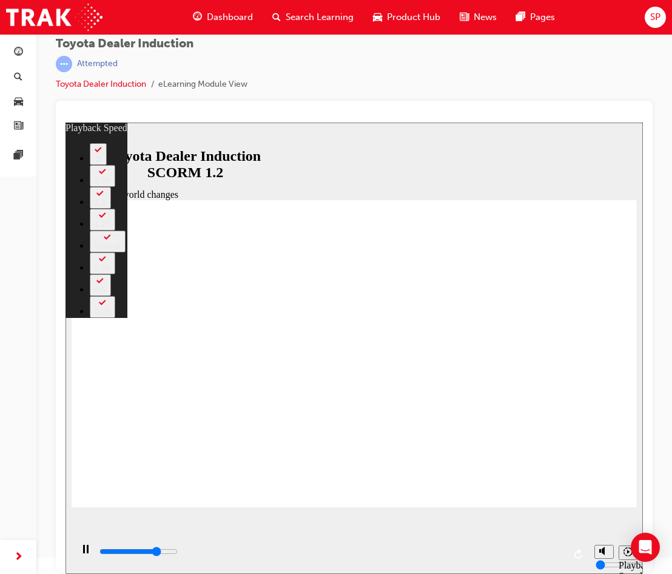
type input "2"
type input "7400"
type input "2"
type input "7600"
type input "2"
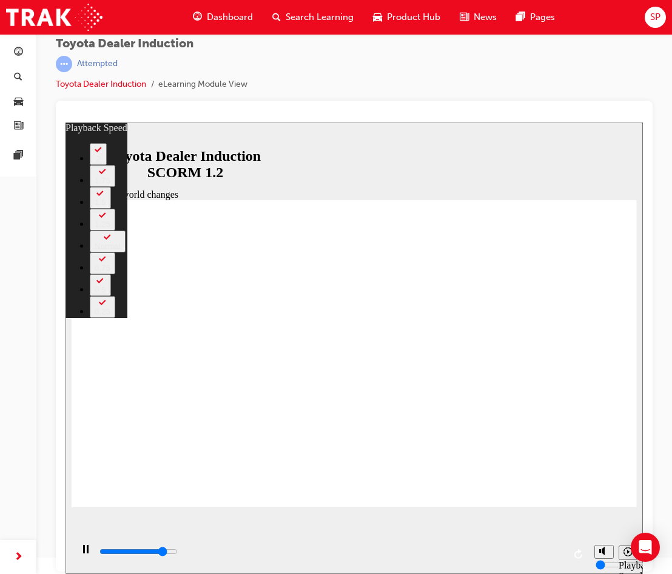
type input "7900"
type input "3"
type input "8200"
type input "3"
type input "8400"
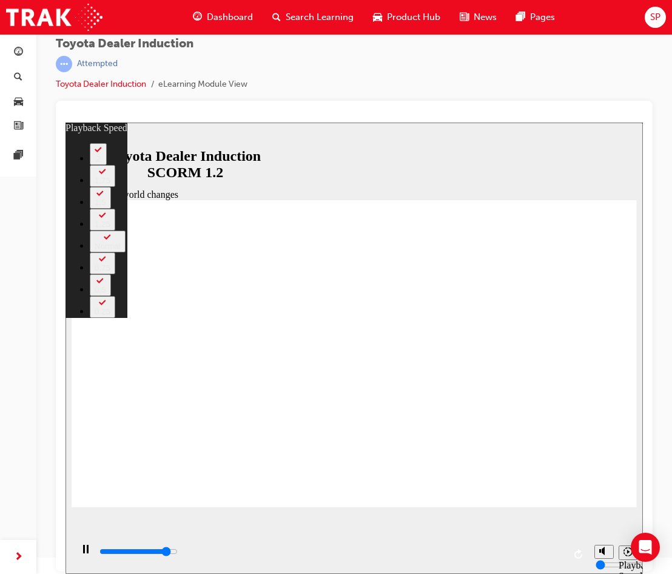
type input "3"
type input "8500"
type input "3"
type input "8700"
type input "3"
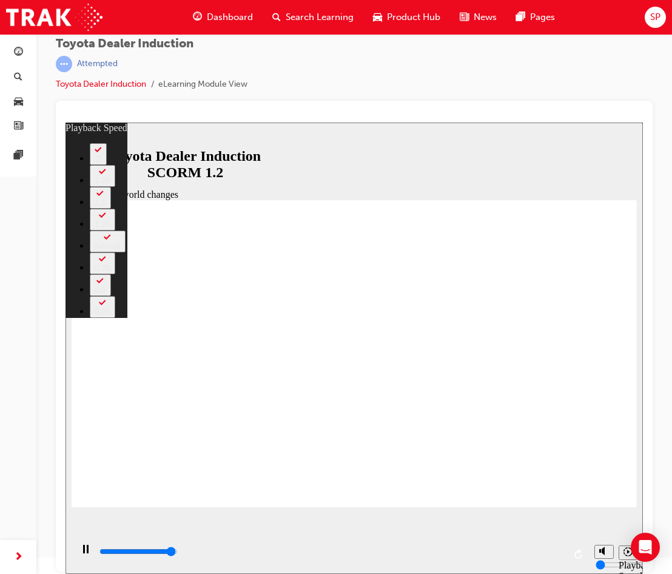
type input "9000"
type input "4"
type input "9200"
type input "4"
type input "9200"
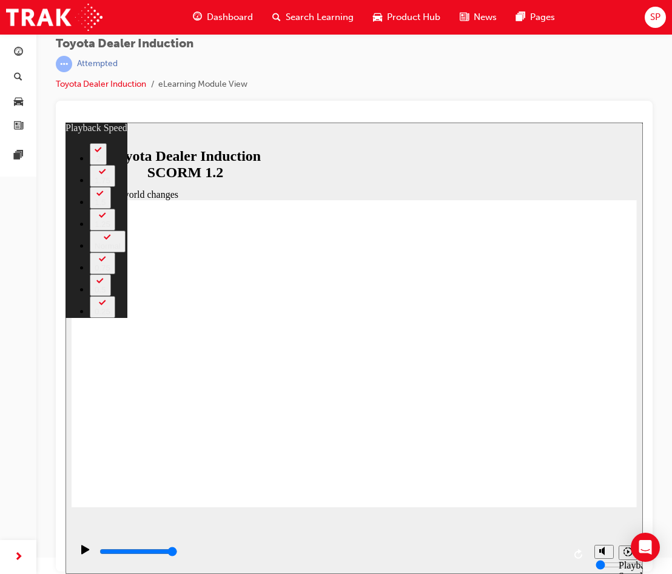
type input "128"
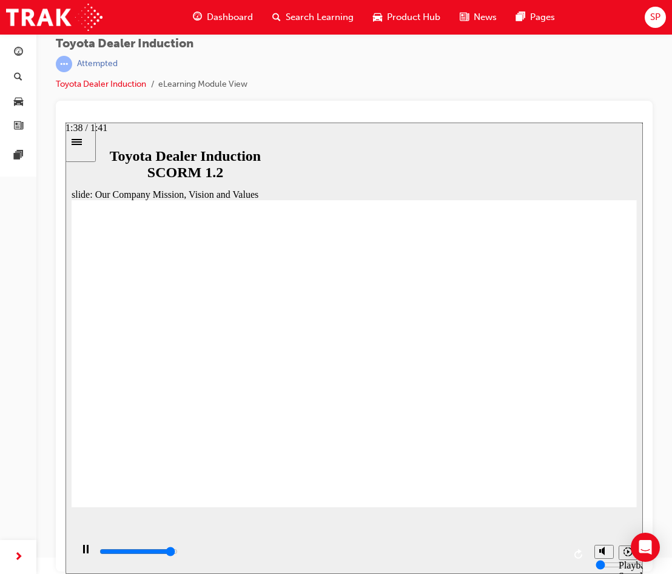
click at [178, 555] on input "slide progress" at bounding box center [139, 552] width 78 height 10
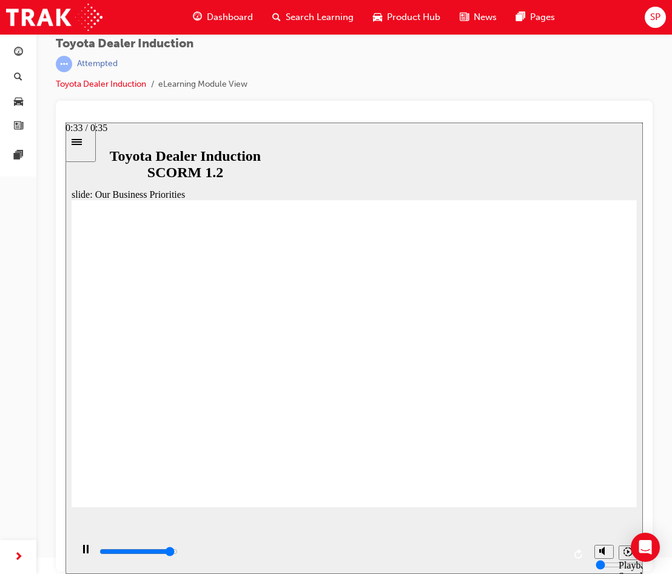
click at [178, 554] on input "slide progress" at bounding box center [139, 552] width 78 height 10
click at [376, 555] on div "playback controls" at bounding box center [331, 552] width 466 height 13
click at [515, 550] on div "playback controls" at bounding box center [331, 552] width 466 height 13
click at [564, 557] on div "playback controls" at bounding box center [331, 552] width 466 height 13
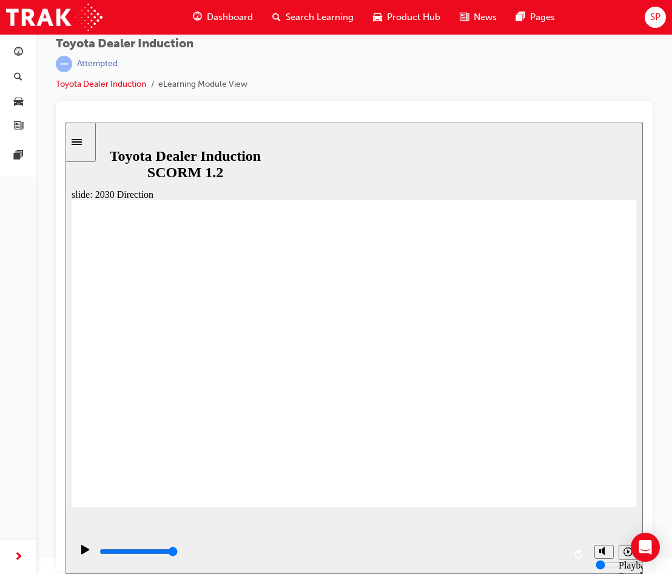
click at [86, 142] on icon "Sidebar Toggle" at bounding box center [81, 141] width 18 height 7
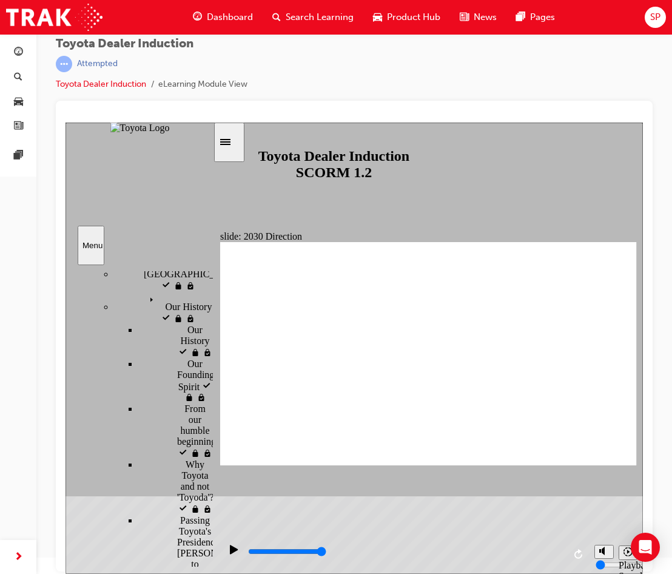
scroll to position [364, 0]
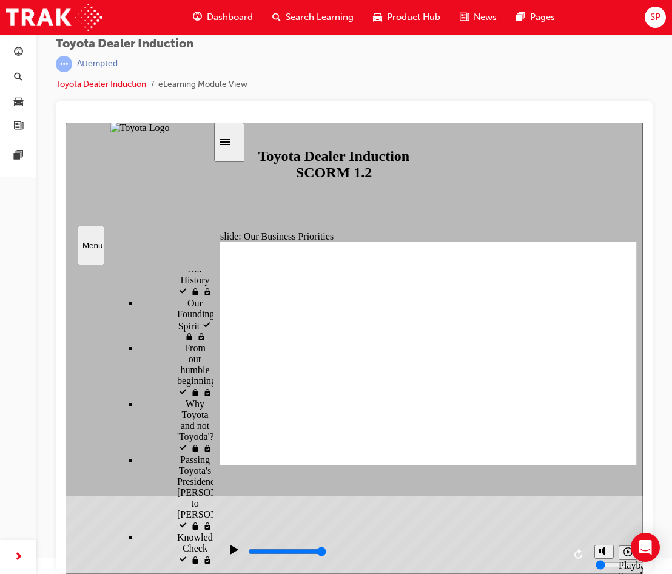
type input "2700"
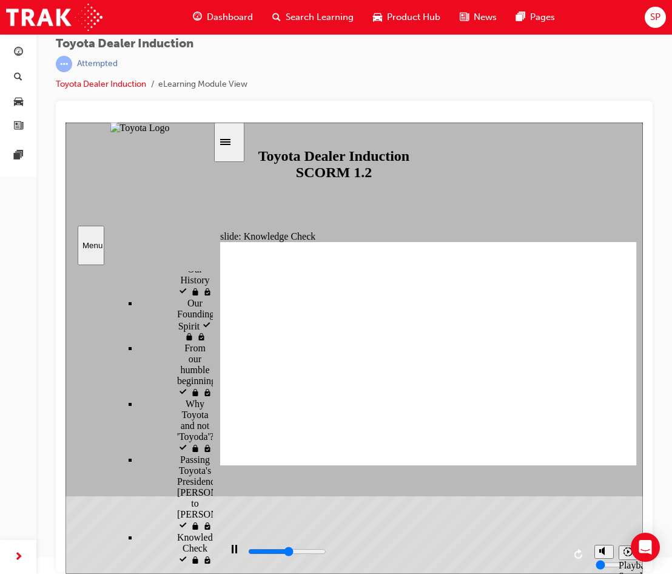
type input "H"
type input "2900"
type input "HA"
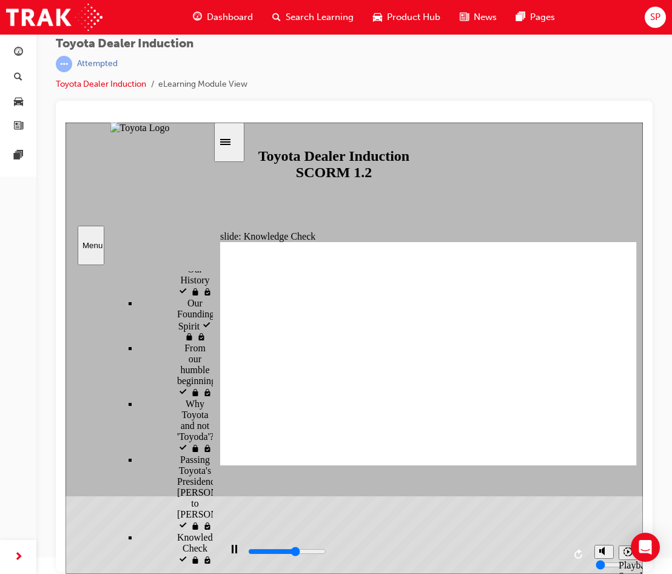
type input "3100"
type input "HAP"
type input "3200"
type input "HAPP"
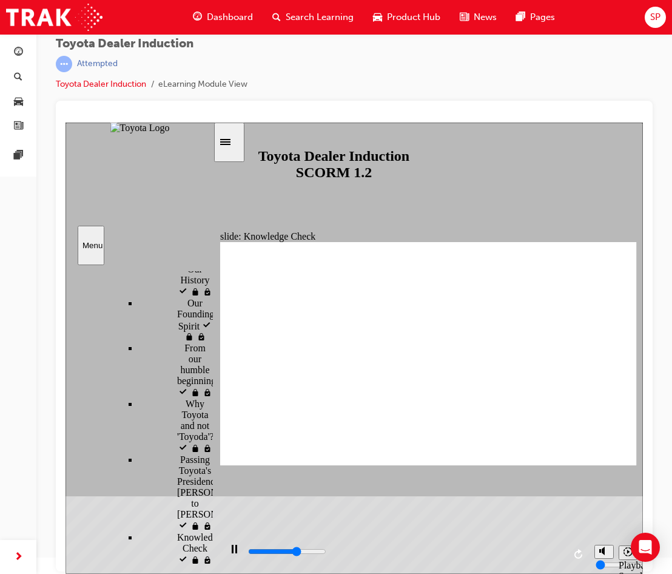
type input "HAPP"
type input "3400"
type input "HAPPI"
type input "3600"
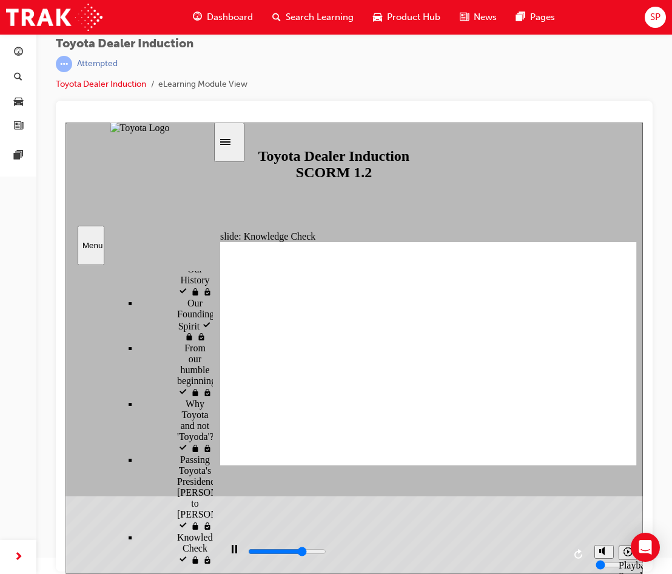
type input "HAPPIN"
type input "3700"
type input "HAPPINE"
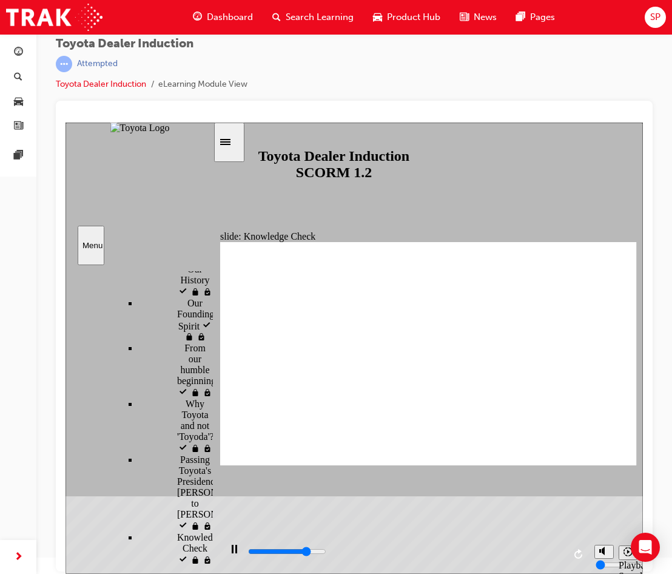
type input "3900"
type input "HAPPINES"
type input "4100"
type input "HAPPINESS"
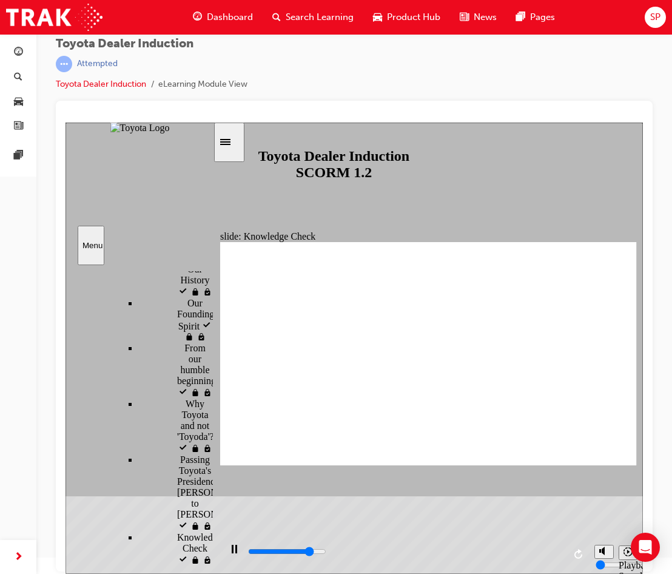
type input "HAPPINESS"
type input "5000"
type input "HAPPINESS"
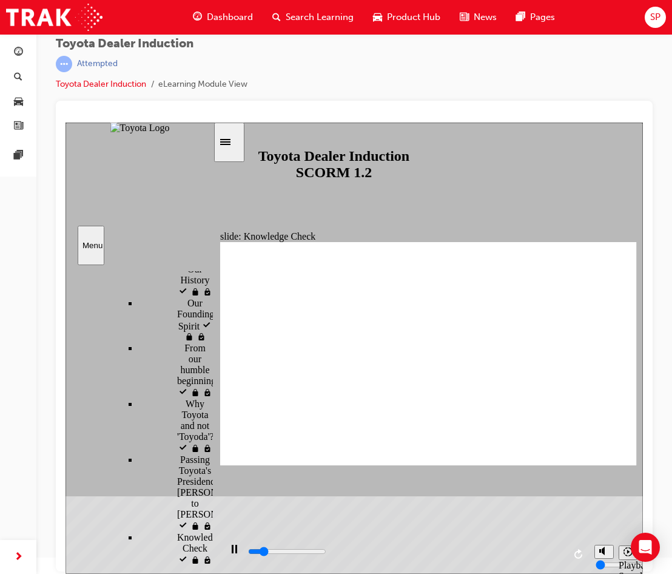
type input "800"
type input "HAPPINESS"
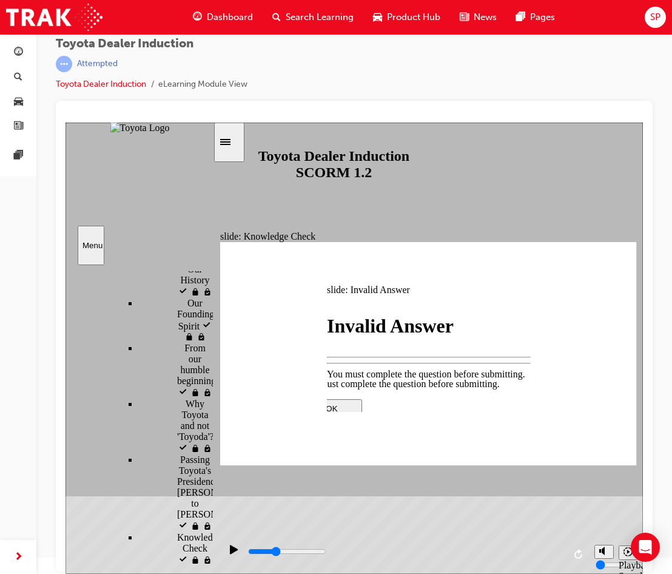
type input "1700"
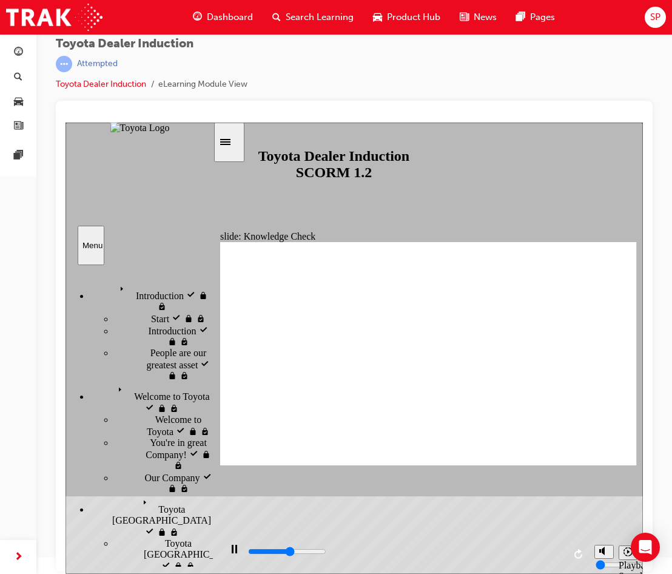
drag, startPoint x: 385, startPoint y: 360, endPoint x: 290, endPoint y: 360, distance: 94.7
type input "4400"
type input "H"
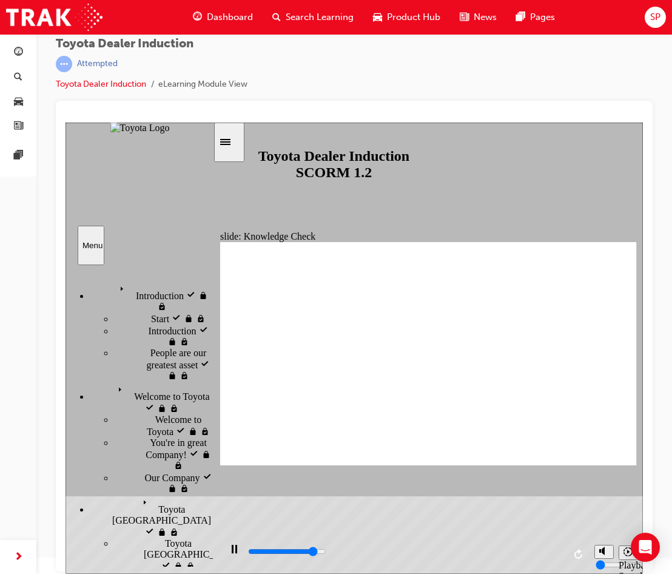
type input "H"
type input "4600"
type input "HA"
type input "4900"
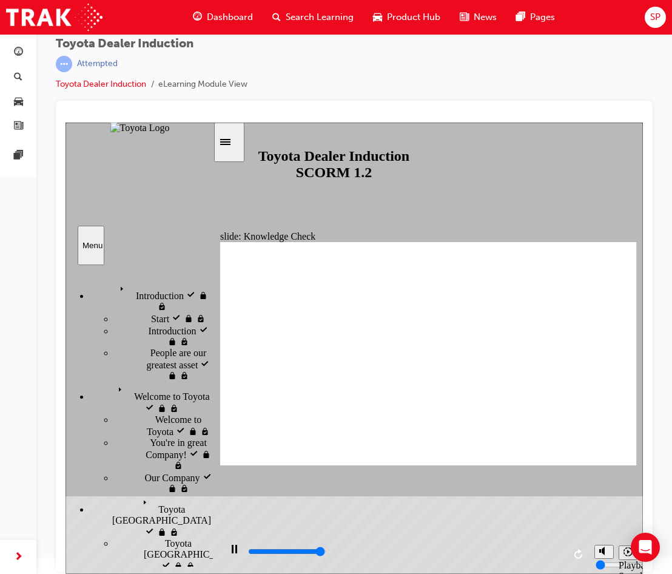
type input "HAP"
type input "5000"
type input "HAPP"
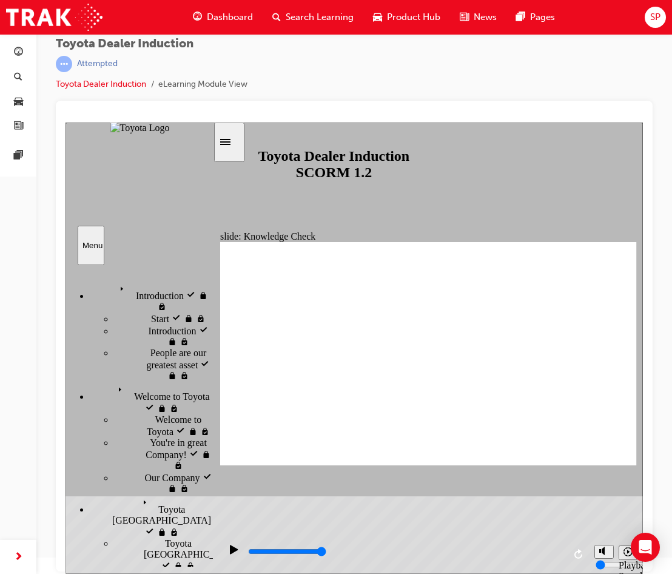
type input "HAPPI"
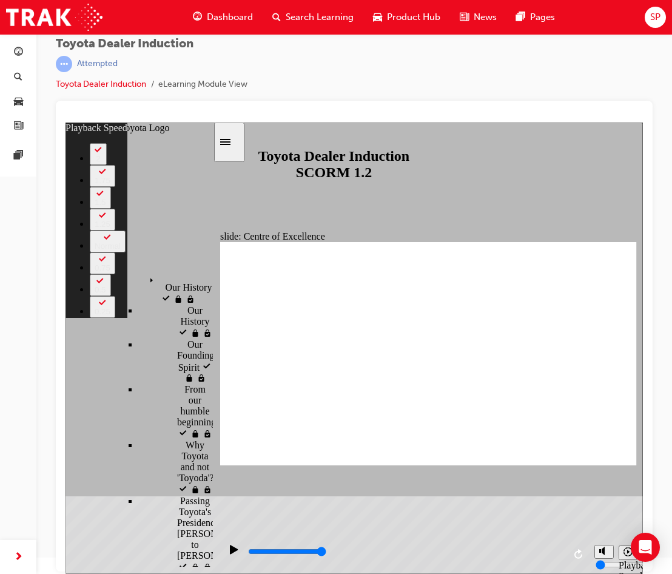
scroll to position [303, 0]
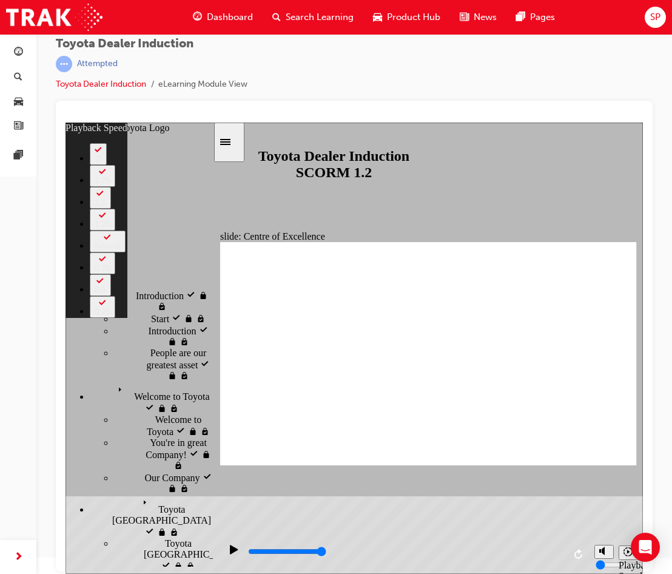
scroll to position [182, 0]
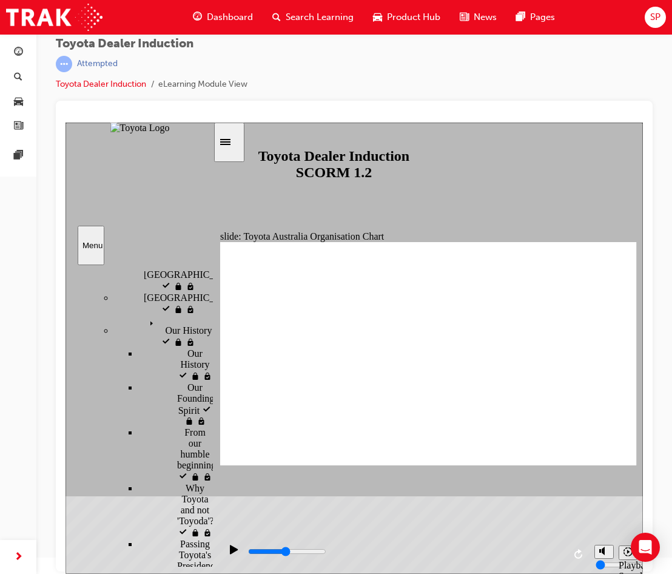
scroll to position [303, 0]
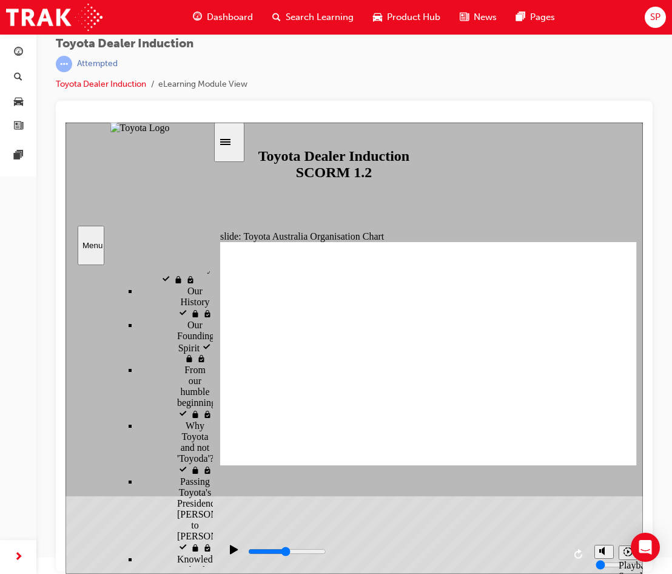
scroll to position [364, 0]
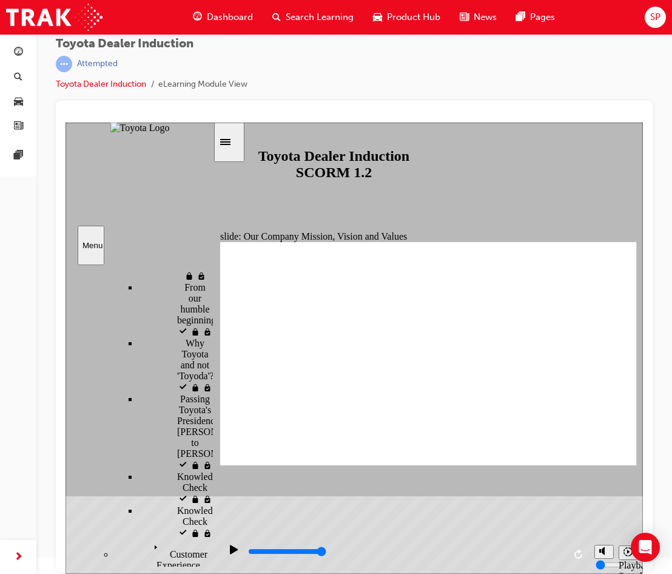
type input "2000"
type input "M"
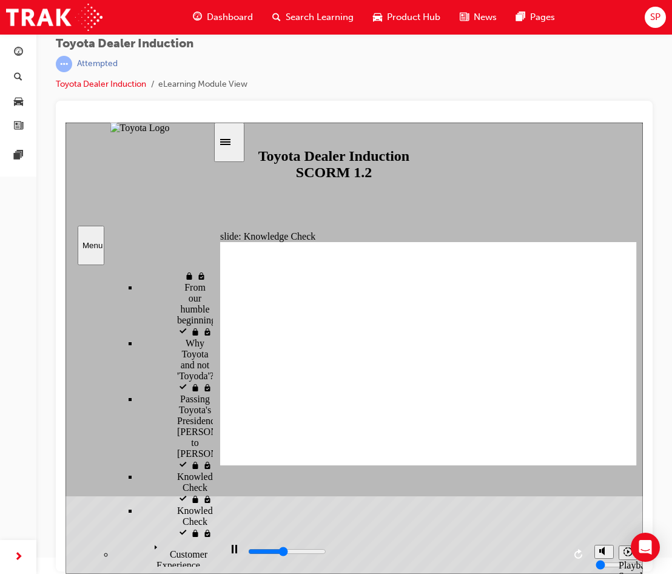
type input "2200"
type input "MO"
type input "2500"
type input "MOV"
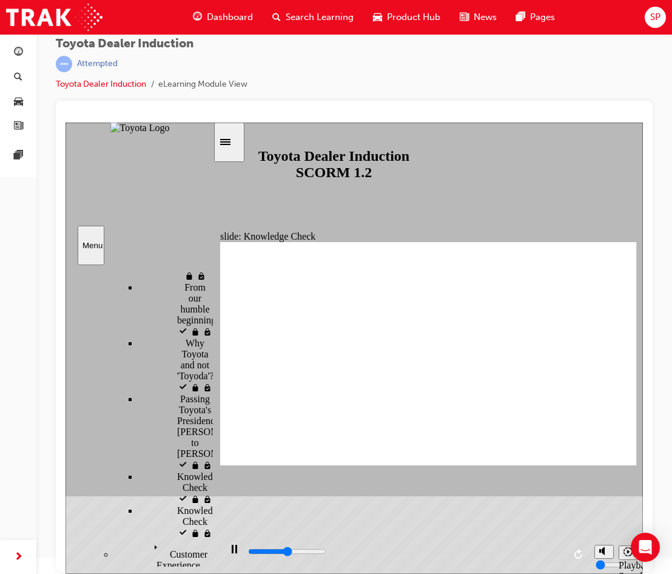
type input "MOV"
type input "2700"
type input "MOVE"
type input "3000"
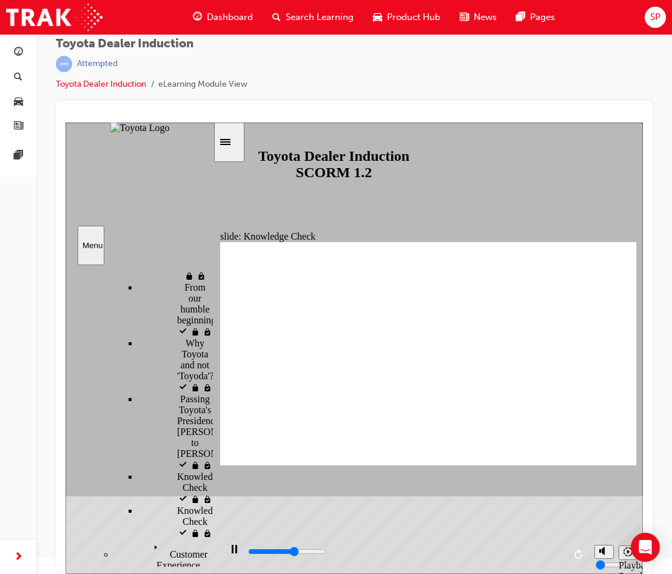
type input "MOVED"
type input "4100"
type input "MOVED"
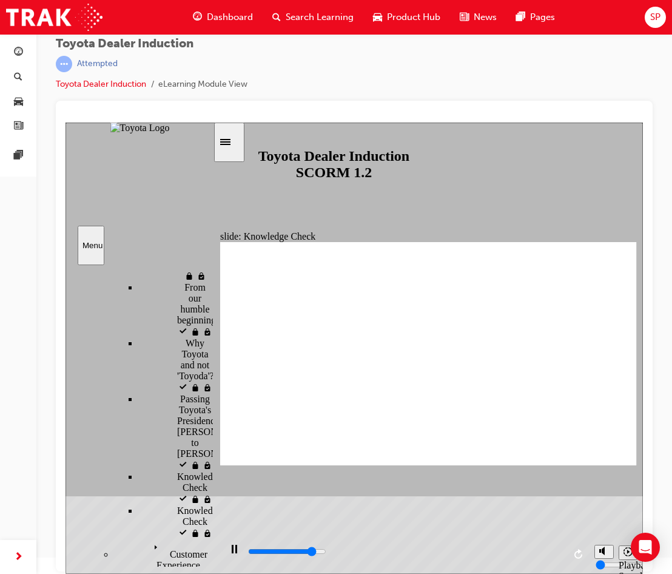
type input "4300"
type input "MOVED"
type input "5000"
type input "MOVED"
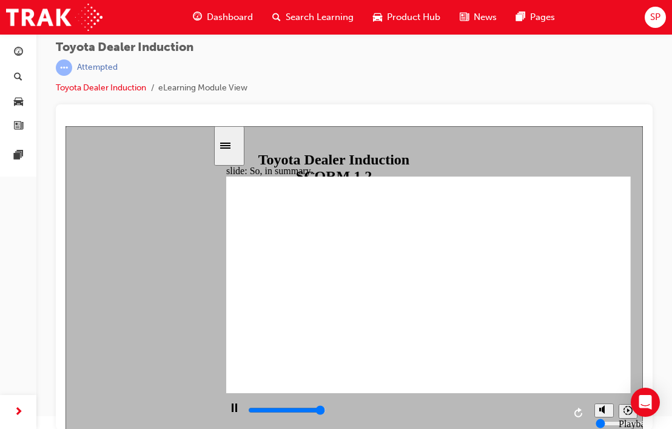
scroll to position [16, 0]
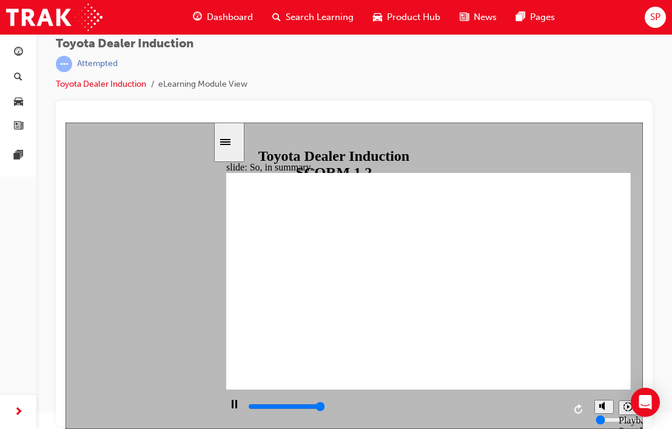
type input "6500"
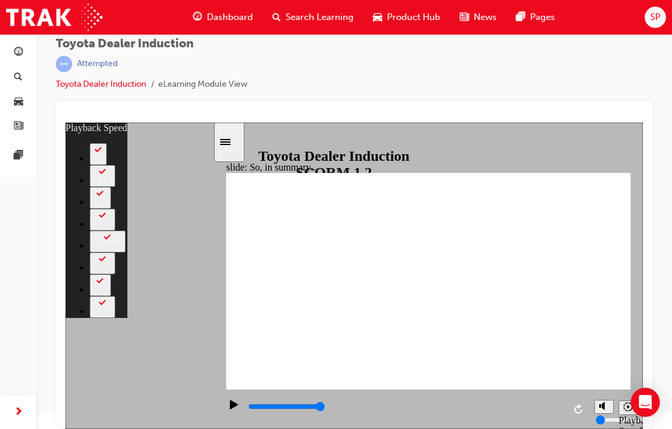
click at [233, 140] on icon "Sidebar Toggle" at bounding box center [229, 141] width 18 height 7
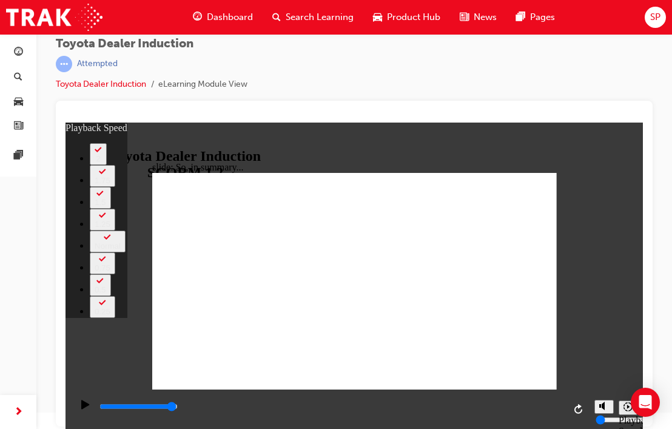
type input "128"
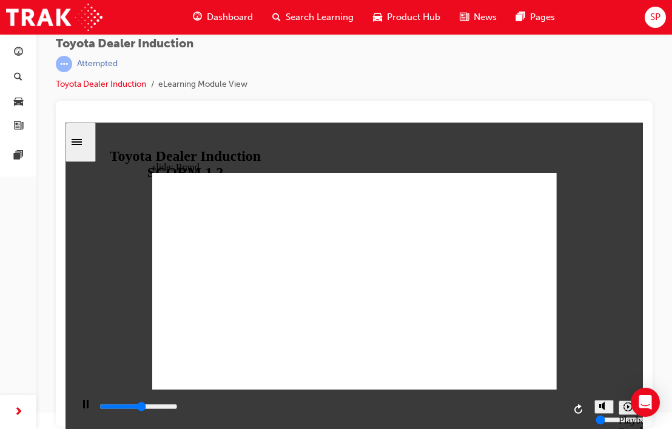
click at [89, 147] on div "Sidebar Toggle" at bounding box center [80, 142] width 21 height 9
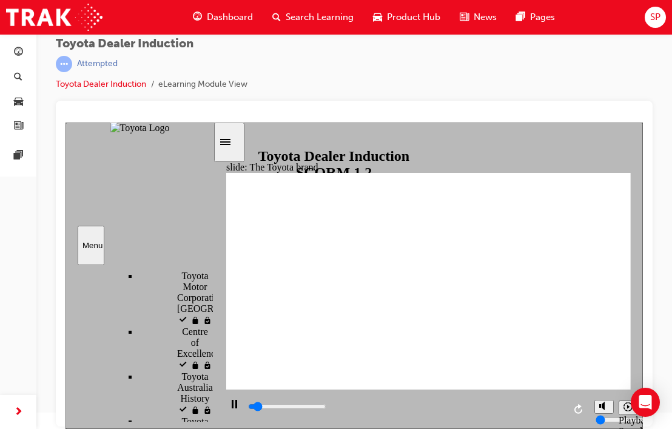
scroll to position [1073, 0]
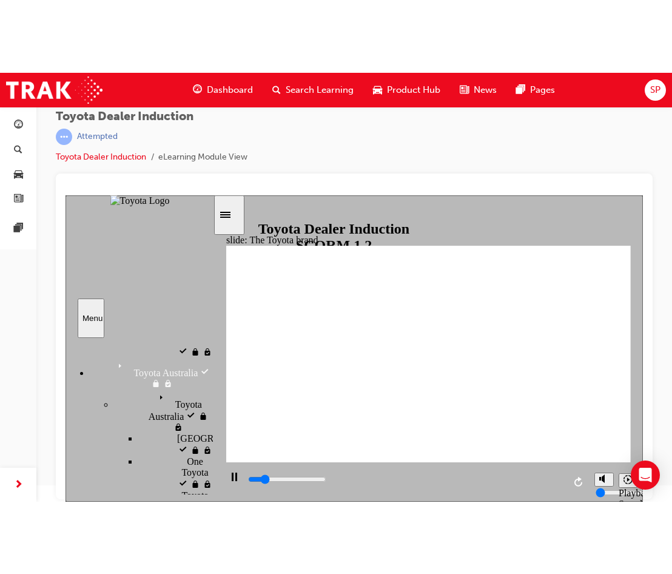
scroll to position [864, 0]
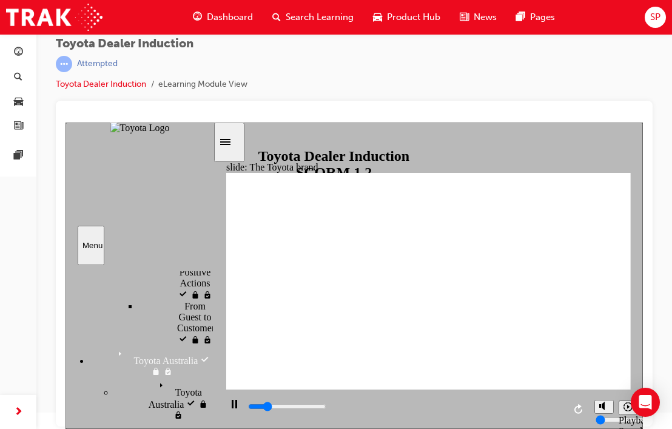
click at [228, 141] on div "Sidebar Toggle" at bounding box center [229, 142] width 21 height 9
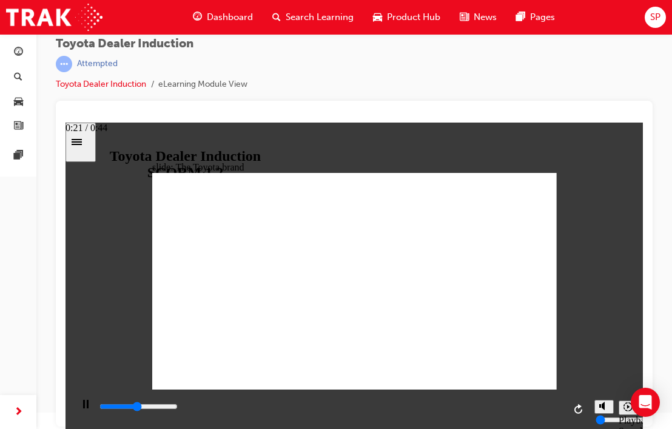
click at [320, 411] on div "playback controls" at bounding box center [331, 407] width 466 height 13
click at [408, 429] on html "slide: The Toyota brand BACK BACK NEXT NEXT The Toyota brand most recognised in…" at bounding box center [355, 276] width 578 height 306
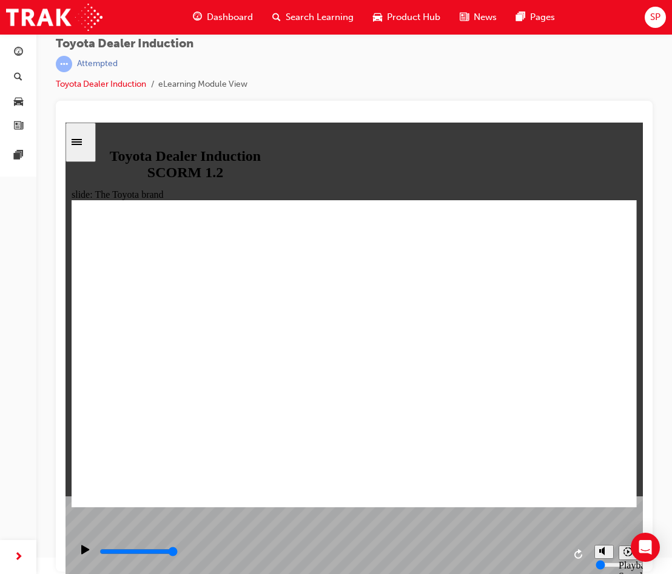
click at [225, 552] on div "playback controls" at bounding box center [331, 552] width 466 height 13
click at [360, 556] on div "playback controls" at bounding box center [331, 552] width 466 height 13
click at [178, 554] on input "slide progress" at bounding box center [139, 552] width 78 height 10
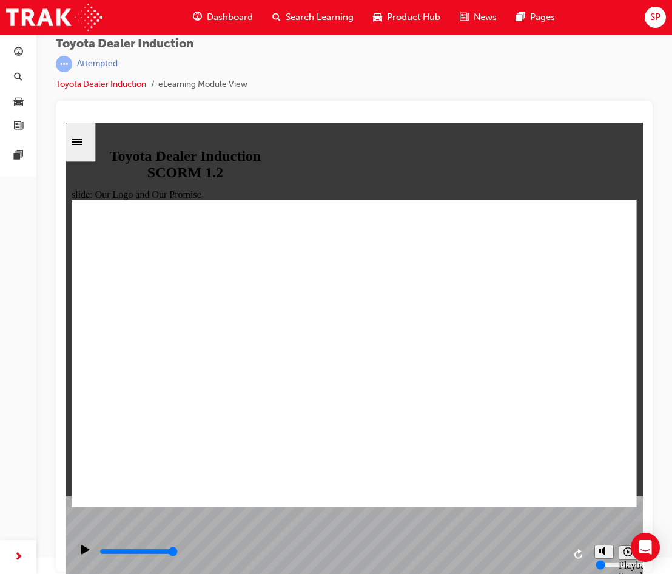
click at [178, 555] on input "slide progress" at bounding box center [139, 552] width 78 height 10
click at [507, 552] on div "playback controls" at bounding box center [331, 552] width 466 height 13
type input "16900"
